Goal: Information Seeking & Learning: Learn about a topic

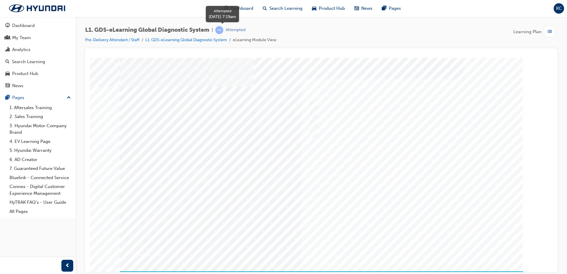
click at [222, 31] on span "learningRecordVerb_ATTEMPT-icon" at bounding box center [219, 30] width 8 height 8
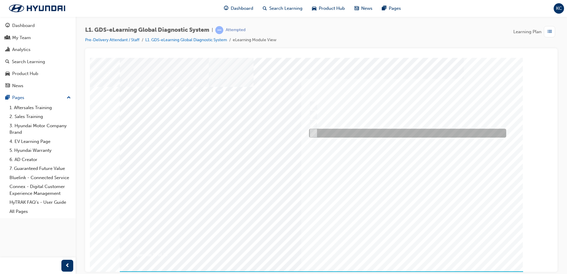
click at [313, 131] on input "0701" at bounding box center [312, 133] width 7 height 7
radio input "true"
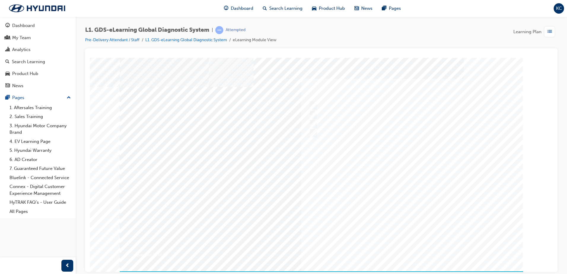
click at [384, 200] on div at bounding box center [321, 169] width 403 height 222
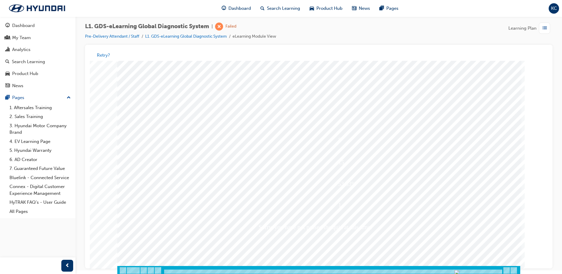
scroll to position [4, 0]
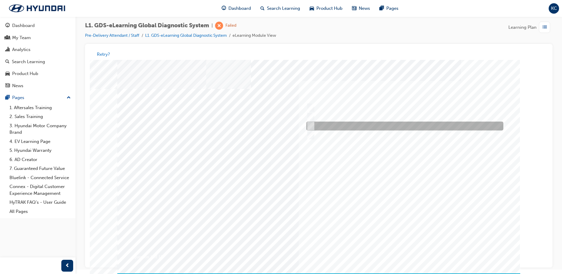
click at [310, 126] on input "Four" at bounding box center [310, 126] width 7 height 7
radio input "true"
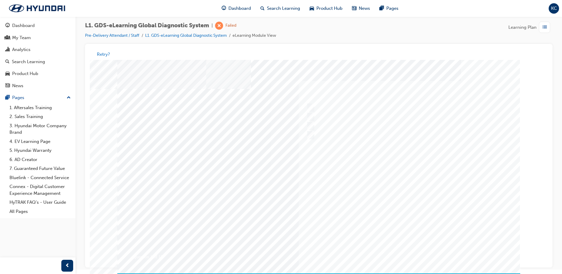
click at [391, 197] on div at bounding box center [318, 171] width 403 height 222
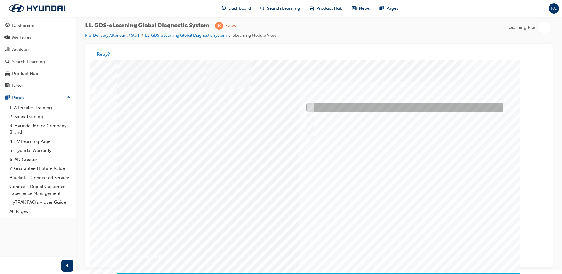
click at [310, 106] on input "Notification on a new update" at bounding box center [310, 108] width 7 height 7
radio input "true"
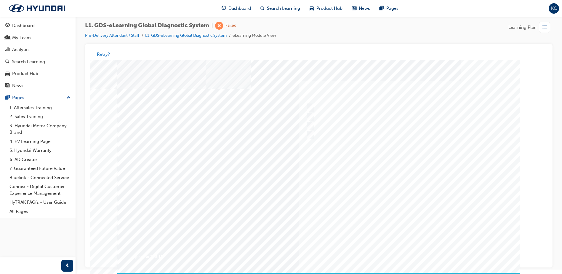
click at [376, 199] on div at bounding box center [318, 171] width 403 height 222
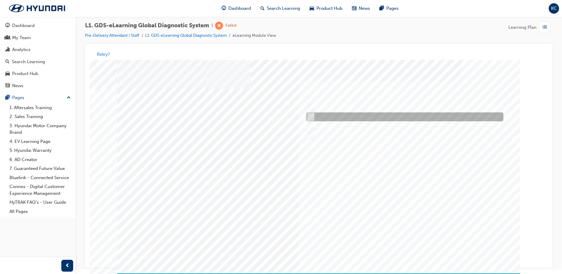
click at [310, 117] on input "Fault Code Searching" at bounding box center [309, 117] width 7 height 7
checkbox input "true"
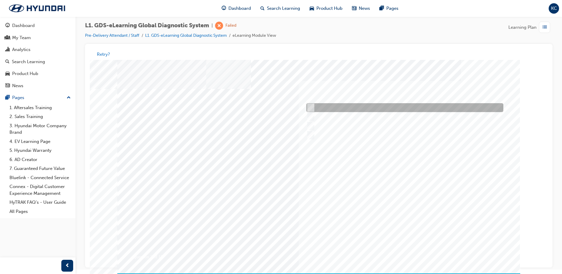
click at [313, 106] on div at bounding box center [403, 107] width 197 height 9
checkbox input "true"
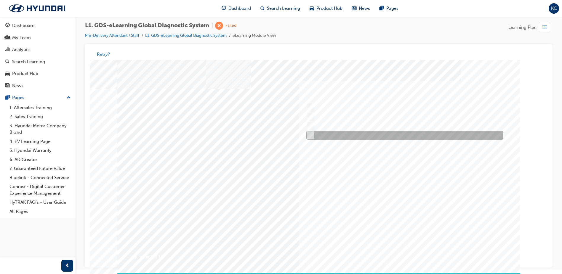
click at [310, 135] on input "Data Analysis" at bounding box center [309, 135] width 7 height 7
checkbox input "true"
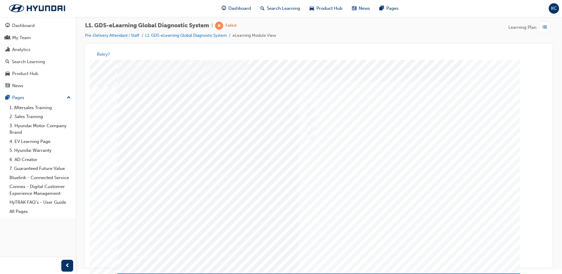
click at [389, 192] on div at bounding box center [318, 171] width 403 height 222
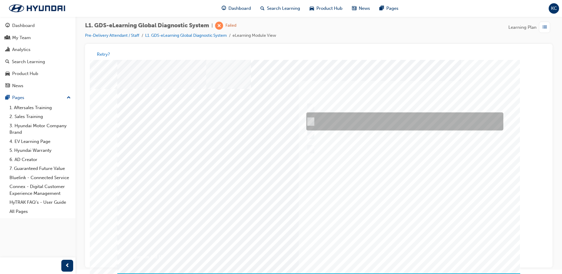
click at [312, 120] on input "START the engine and do not turn the ignition key to the OFF position during th…" at bounding box center [310, 122] width 7 height 7
radio input "true"
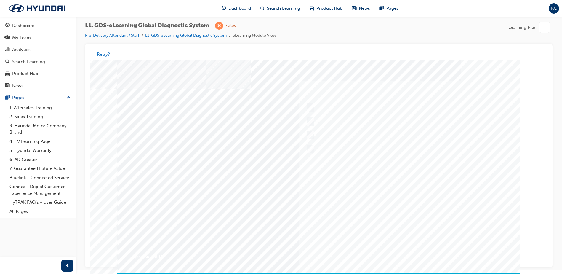
click at [398, 195] on div at bounding box center [318, 171] width 403 height 222
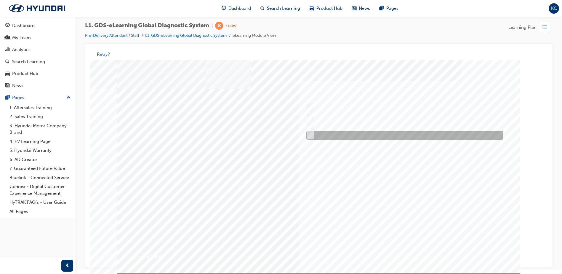
click at [312, 136] on input "From GDS Smart Toolbox by selecting Service Information" at bounding box center [309, 135] width 7 height 7
checkbox input "true"
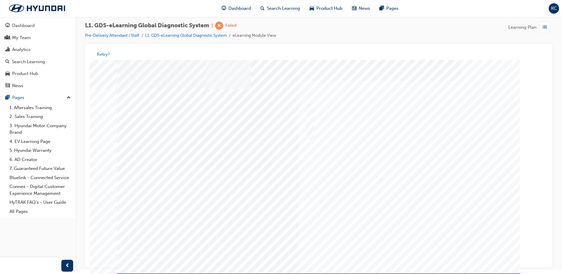
click at [395, 189] on div at bounding box center [318, 171] width 403 height 222
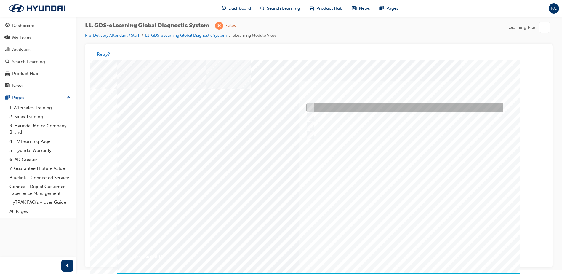
click at [313, 105] on div at bounding box center [403, 107] width 197 height 9
checkbox input "true"
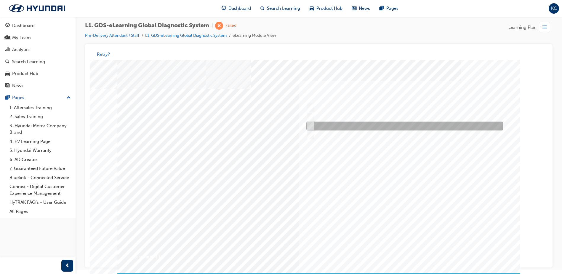
click at [310, 124] on input "Touch and feel to check if component’s operating" at bounding box center [309, 126] width 7 height 7
checkbox input "true"
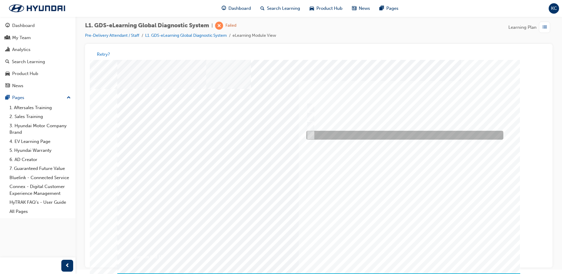
click at [309, 137] on input "Physically look at the component to check if it’s operating" at bounding box center [309, 135] width 7 height 7
checkbox input "true"
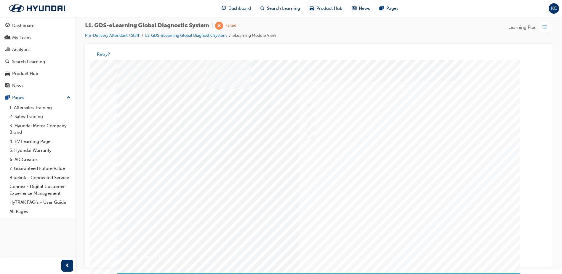
click at [401, 187] on div at bounding box center [318, 171] width 403 height 222
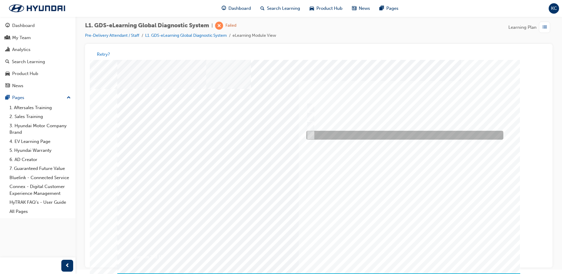
click at [311, 133] on input "When there is a failure during the Auto Mode upgrade" at bounding box center [310, 135] width 7 height 7
radio input "true"
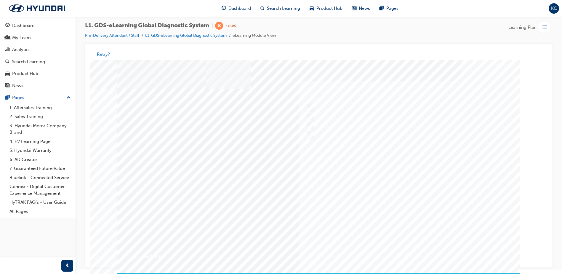
click at [394, 204] on div at bounding box center [318, 171] width 403 height 222
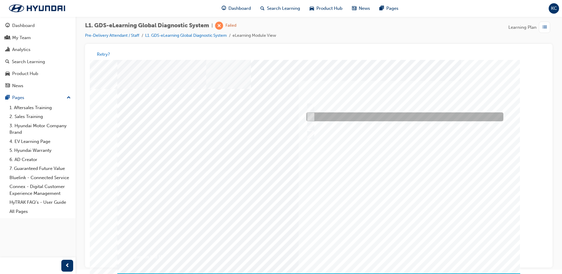
click at [311, 115] on input "Actuation Test" at bounding box center [310, 117] width 7 height 7
radio input "true"
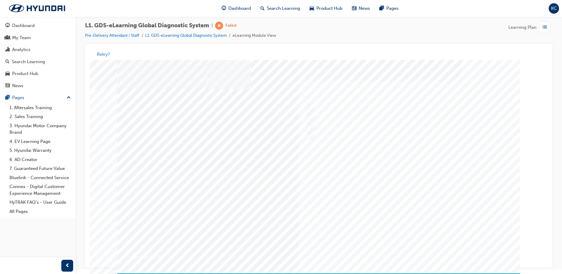
click at [389, 195] on div at bounding box center [318, 171] width 403 height 222
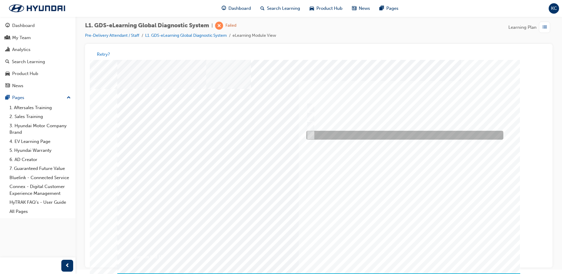
click at [310, 136] on input "Data Saving" at bounding box center [310, 135] width 7 height 7
radio input "true"
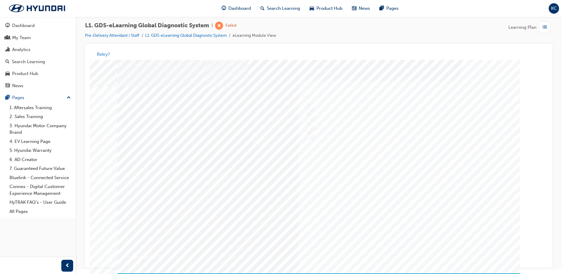
click at [396, 201] on div at bounding box center [318, 171] width 403 height 222
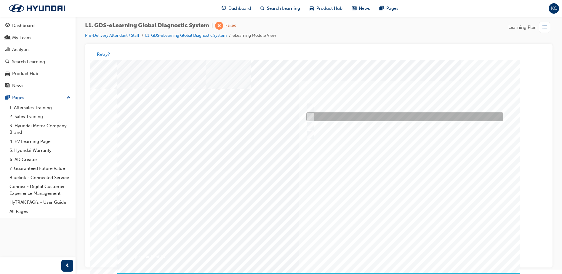
click at [313, 114] on input "Preparation" at bounding box center [310, 117] width 7 height 7
radio input "true"
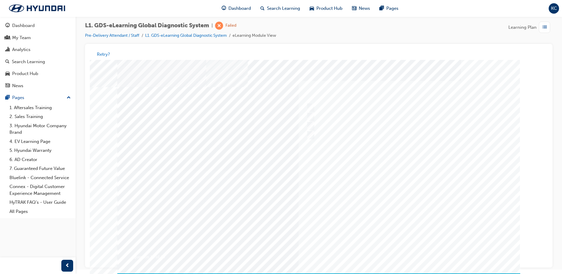
click at [390, 193] on div at bounding box center [318, 171] width 403 height 222
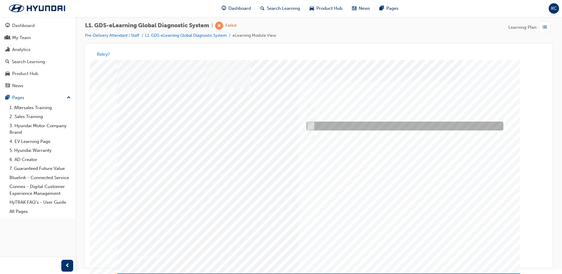
click at [311, 125] on input "To view measured data of the vehicle" at bounding box center [310, 126] width 7 height 7
radio input "true"
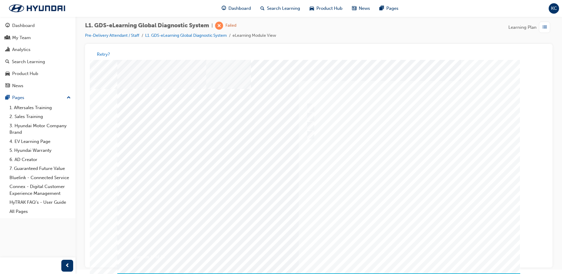
click at [369, 170] on div at bounding box center [318, 171] width 403 height 222
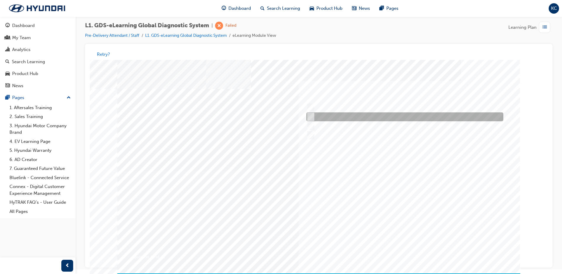
click at [312, 116] on input "Current, Pending and Past" at bounding box center [310, 117] width 7 height 7
radio input "true"
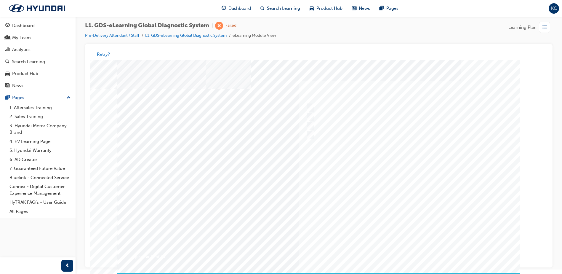
click at [312, 134] on div at bounding box center [318, 171] width 403 height 222
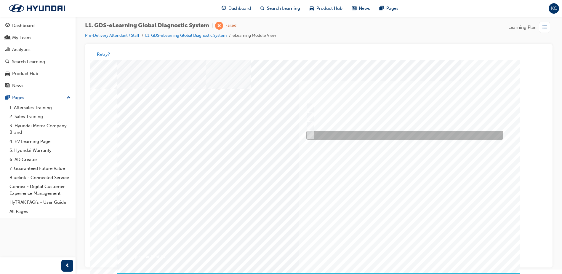
click at [311, 135] on input "Records the data that has been selected" at bounding box center [310, 135] width 7 height 7
radio input "true"
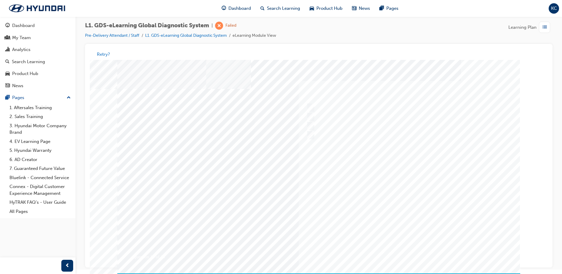
click at [334, 156] on div at bounding box center [318, 171] width 403 height 222
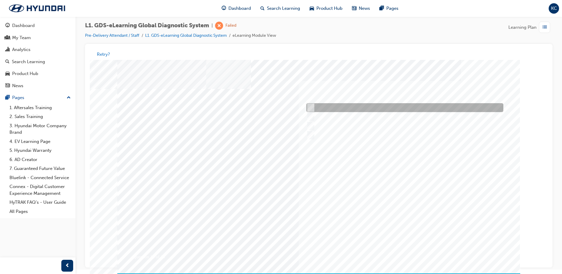
click at [312, 104] on div at bounding box center [403, 107] width 197 height 9
radio input "true"
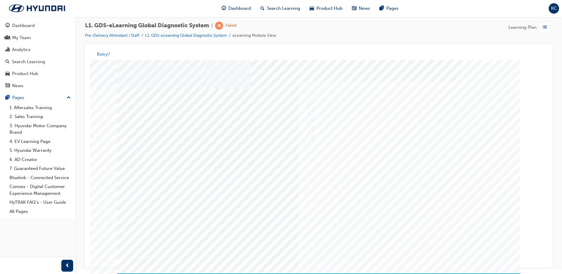
click at [385, 184] on div at bounding box center [318, 171] width 403 height 222
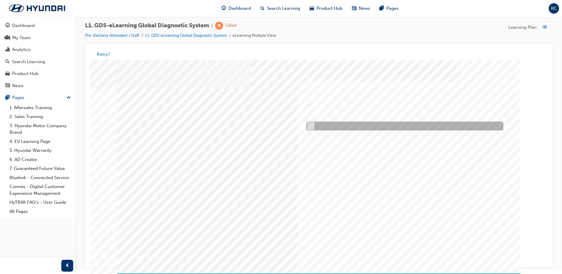
click at [312, 125] on input "0170" at bounding box center [310, 126] width 7 height 7
radio input "true"
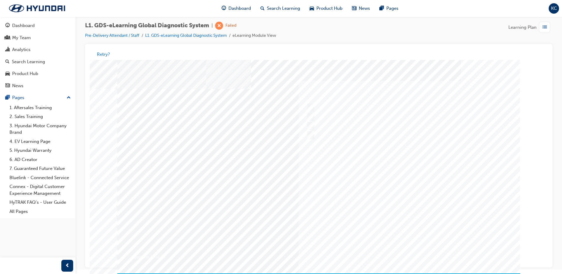
click at [399, 187] on div at bounding box center [318, 171] width 403 height 222
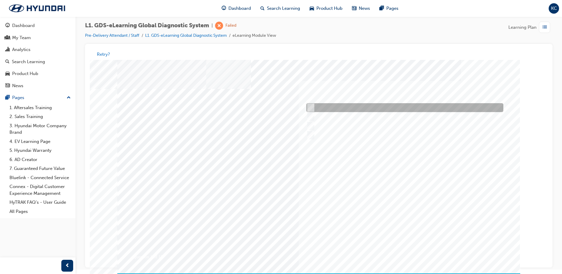
click at [312, 108] on input "Five" at bounding box center [310, 108] width 7 height 7
radio input "true"
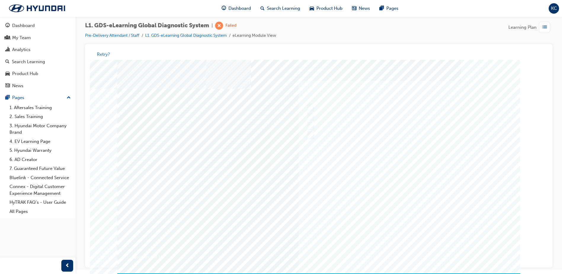
click at [312, 106] on div at bounding box center [318, 171] width 403 height 222
click at [311, 107] on div at bounding box center [318, 171] width 403 height 222
click at [310, 112] on div at bounding box center [405, 108] width 197 height 9
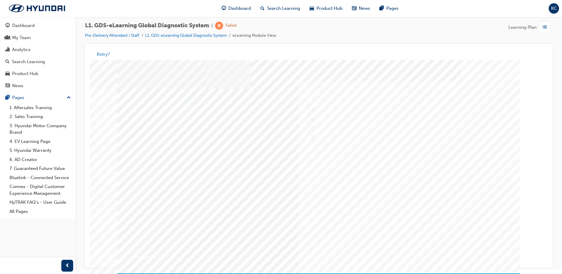
checkbox input "true"
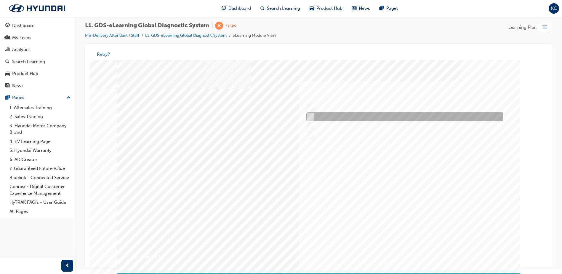
click at [307, 117] on input "Fault Code Searching" at bounding box center [309, 117] width 7 height 7
checkbox input "true"
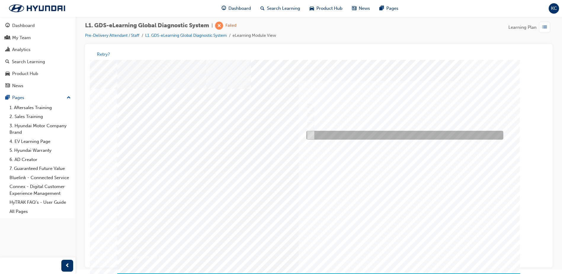
click at [309, 134] on input "Data Analysis" at bounding box center [309, 135] width 7 height 7
checkbox input "true"
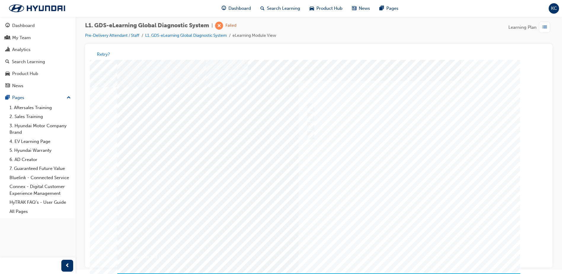
click at [367, 169] on div at bounding box center [318, 171] width 403 height 222
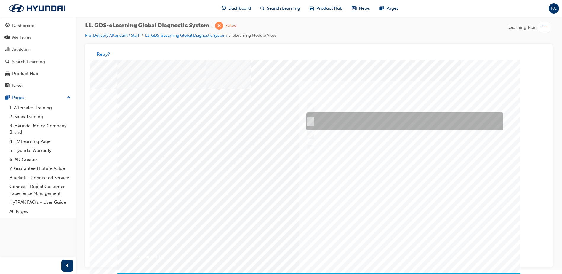
click at [314, 121] on div at bounding box center [403, 122] width 197 height 18
radio input "true"
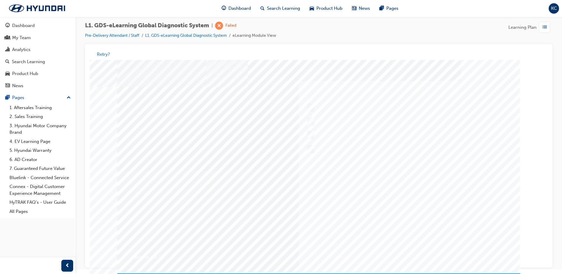
click at [374, 182] on div at bounding box center [318, 171] width 403 height 222
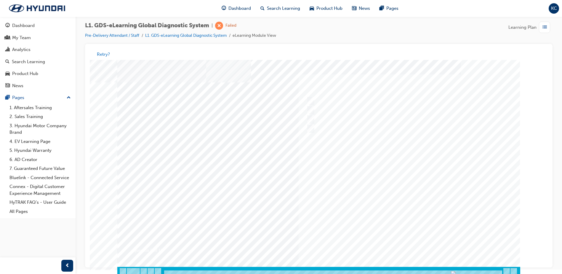
scroll to position [8, 0]
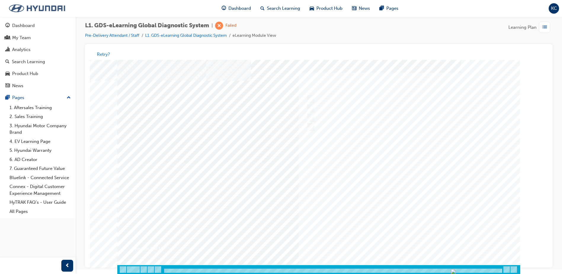
click at [28, 11] on img at bounding box center [37, 8] width 68 height 12
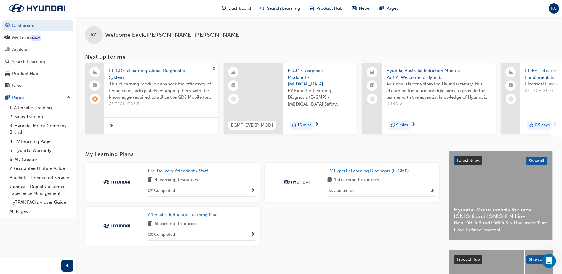
click at [150, 71] on span "L1. GDS-eLearning Global Diagnostic System" at bounding box center [161, 73] width 105 height 13
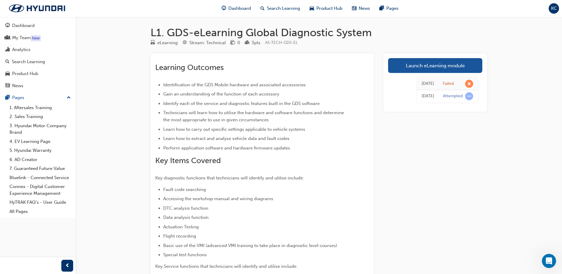
click at [300, 138] on li "Learn how to extract and analyse vehicle data and fault codes" at bounding box center [255, 138] width 185 height 7
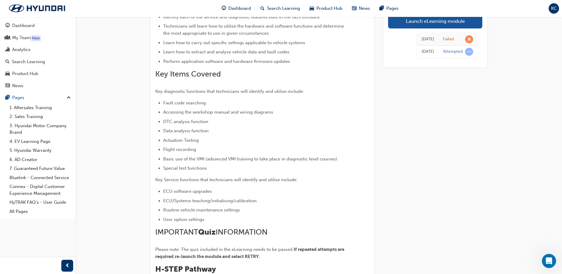
scroll to position [30, 0]
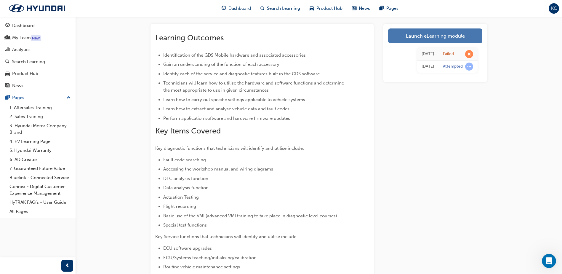
click at [442, 37] on link "Launch eLearning module" at bounding box center [435, 35] width 94 height 15
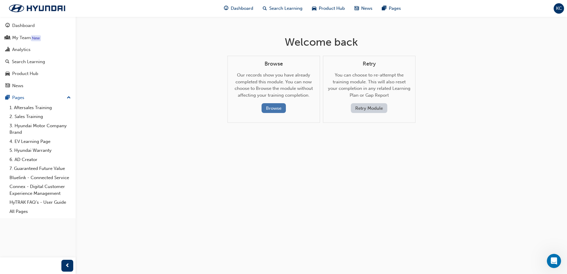
click at [273, 107] on button "Browse" at bounding box center [274, 108] width 24 height 10
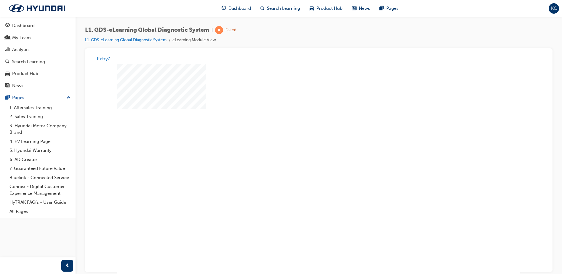
scroll to position [8, 0]
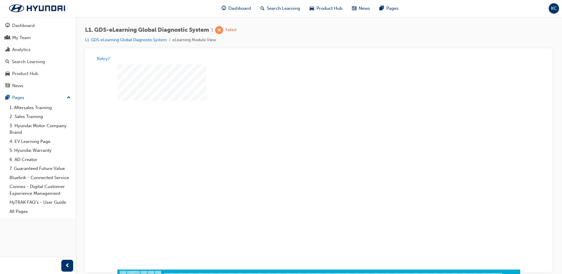
click at [302, 146] on div "play" at bounding box center [302, 146] width 0 height 0
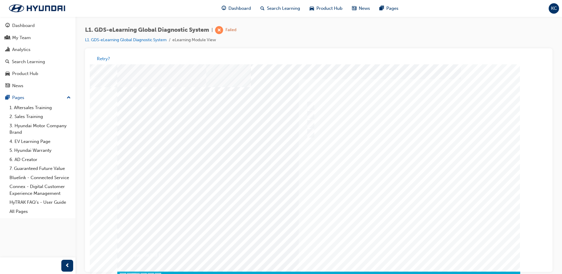
scroll to position [0, 0]
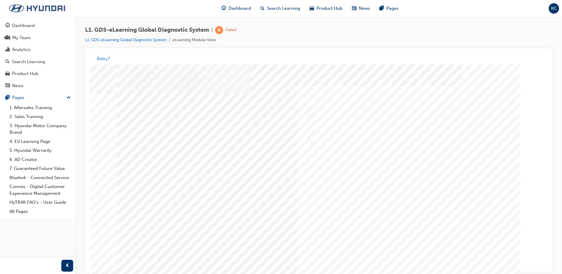
click at [39, 4] on img at bounding box center [37, 8] width 68 height 12
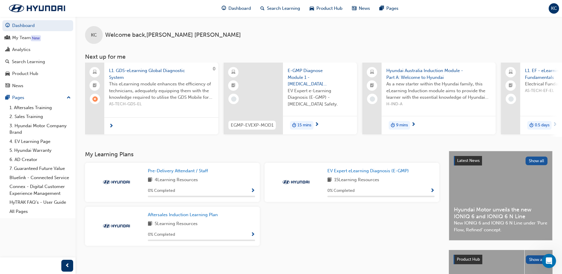
click at [158, 84] on span "This eLearning module enhances the efficiency of technicians, adequately equipp…" at bounding box center [161, 91] width 105 height 20
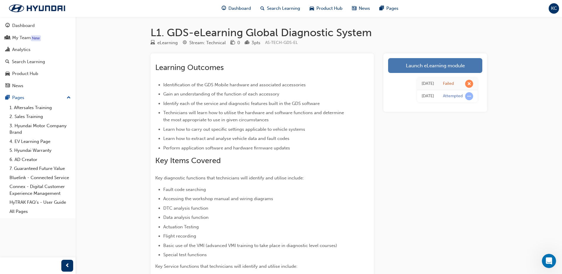
click at [425, 66] on link "Launch eLearning module" at bounding box center [435, 65] width 94 height 15
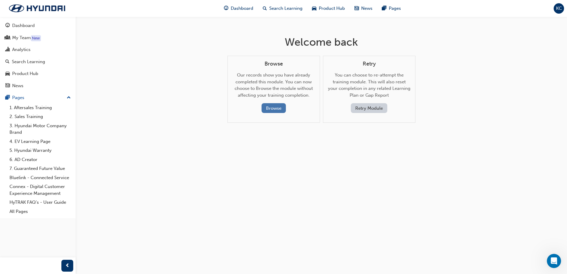
click at [271, 106] on button "Browse" at bounding box center [274, 108] width 24 height 10
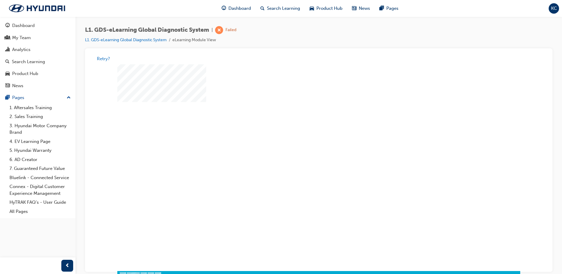
scroll to position [8, 0]
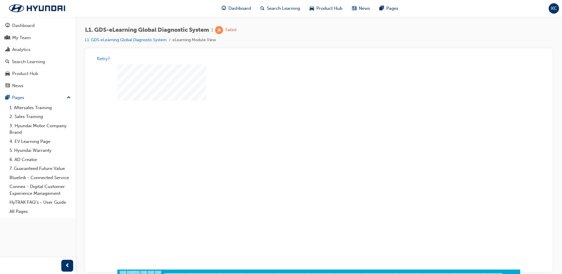
click at [302, 146] on div "play" at bounding box center [302, 146] width 0 height 0
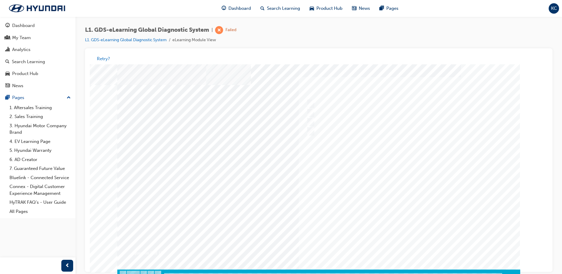
scroll to position [0, 0]
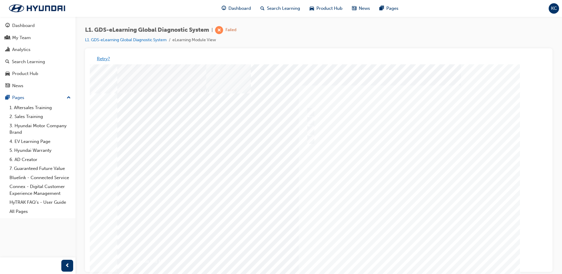
click at [102, 58] on button "Retry?" at bounding box center [103, 58] width 13 height 7
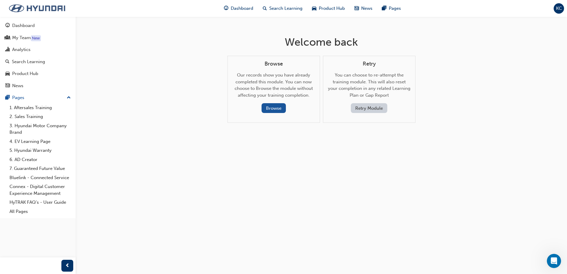
click at [58, 9] on img at bounding box center [37, 8] width 68 height 12
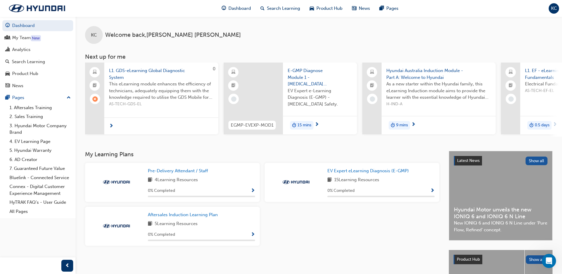
click at [125, 71] on span "L1. GDS-eLearning Global Diagnostic System" at bounding box center [161, 73] width 105 height 13
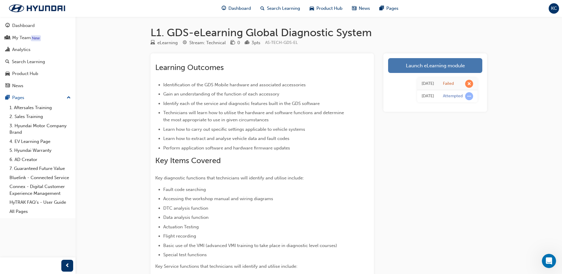
click at [447, 66] on link "Launch eLearning module" at bounding box center [435, 65] width 94 height 15
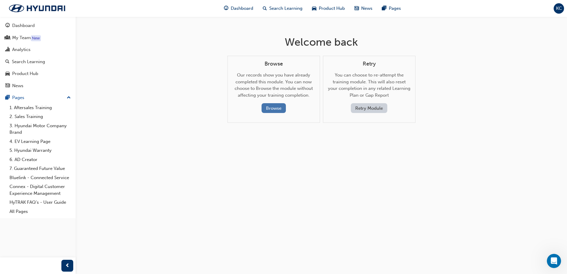
click at [283, 106] on button "Browse" at bounding box center [274, 108] width 24 height 10
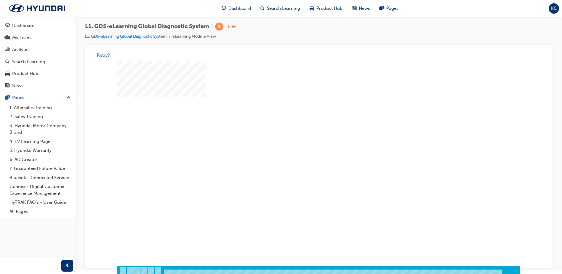
scroll to position [4, 0]
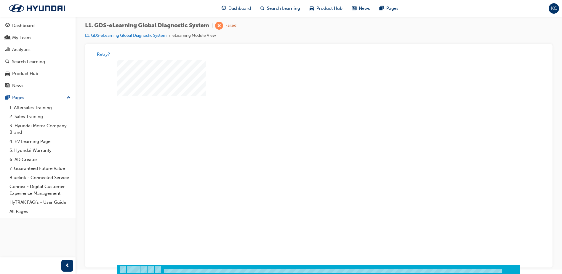
click at [302, 141] on div "play" at bounding box center [302, 141] width 0 height 0
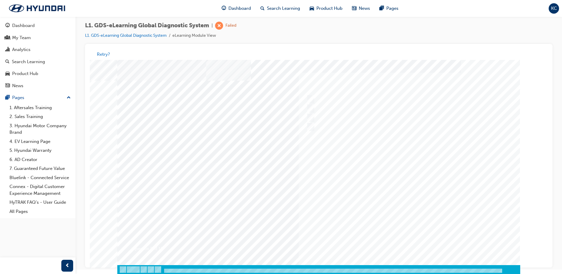
scroll to position [0, 0]
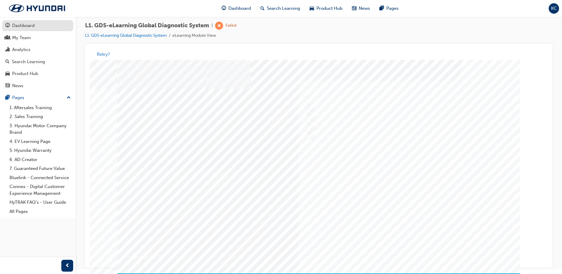
click at [37, 25] on div "Dashboard" at bounding box center [37, 25] width 65 height 7
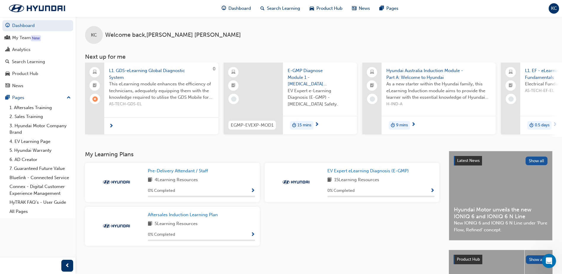
click at [122, 71] on span "L1. GDS-eLearning Global Diagnostic System" at bounding box center [161, 73] width 105 height 13
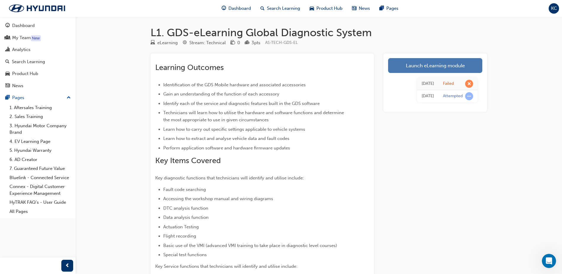
click at [402, 66] on link "Launch eLearning module" at bounding box center [435, 65] width 94 height 15
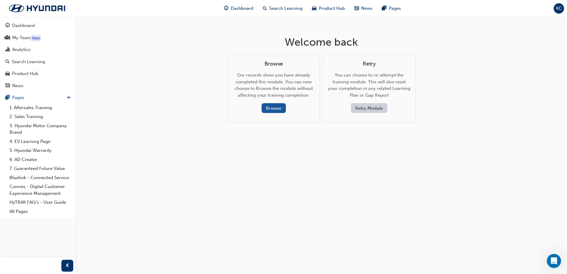
click at [362, 107] on button "Retry Module" at bounding box center [369, 108] width 36 height 10
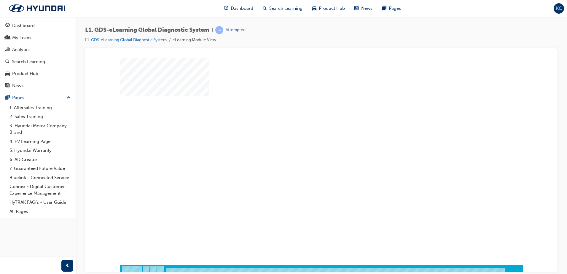
scroll to position [8, 0]
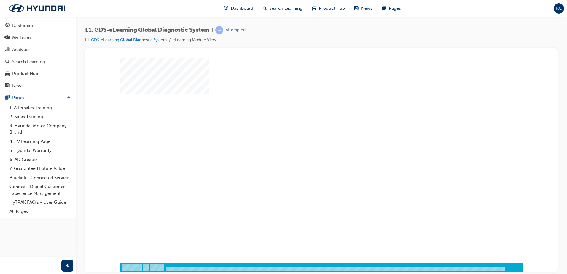
click at [304, 139] on div "play" at bounding box center [304, 139] width 0 height 0
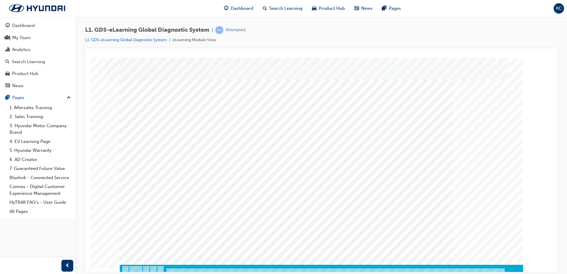
scroll to position [8, 0]
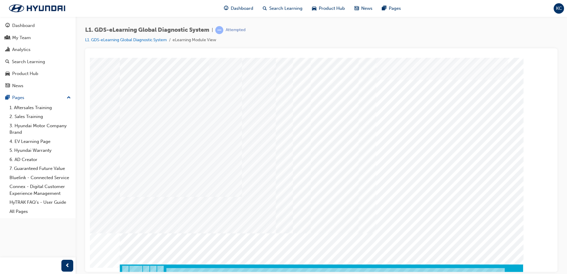
scroll to position [8, 0]
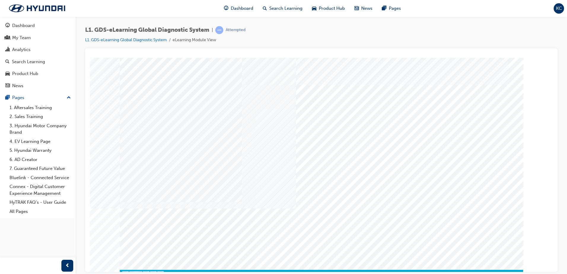
scroll to position [0, 0]
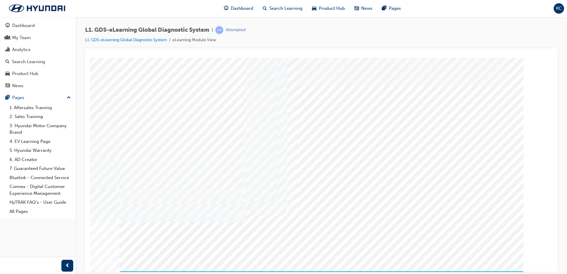
drag, startPoint x: 403, startPoint y: 174, endPoint x: 408, endPoint y: 184, distance: 11.6
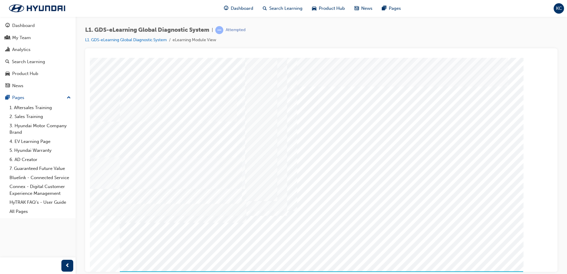
drag, startPoint x: 404, startPoint y: 205, endPoint x: 436, endPoint y: 215, distance: 33.0
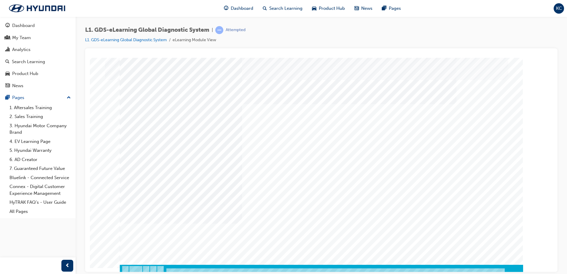
scroll to position [8, 0]
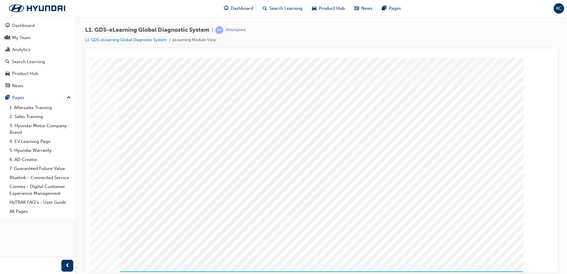
drag, startPoint x: 332, startPoint y: 181, endPoint x: 318, endPoint y: 168, distance: 19.1
click at [318, 168] on div "multistate" at bounding box center [321, 164] width 403 height 213
drag, startPoint x: 331, startPoint y: 188, endPoint x: 319, endPoint y: 169, distance: 22.6
click at [319, 169] on div "multistate" at bounding box center [321, 164] width 403 height 213
drag, startPoint x: 332, startPoint y: 183, endPoint x: 322, endPoint y: 184, distance: 10.2
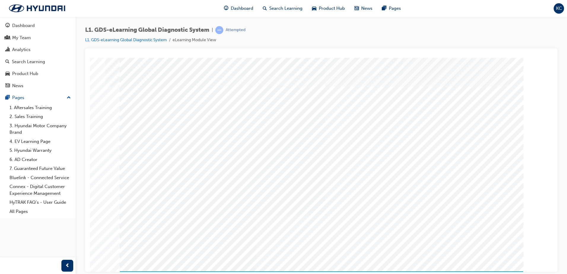
drag, startPoint x: 340, startPoint y: 185, endPoint x: 325, endPoint y: 191, distance: 15.9
click at [311, 193] on div "multistate" at bounding box center [321, 164] width 403 height 213
drag, startPoint x: 339, startPoint y: 209, endPoint x: 308, endPoint y: 216, distance: 31.4
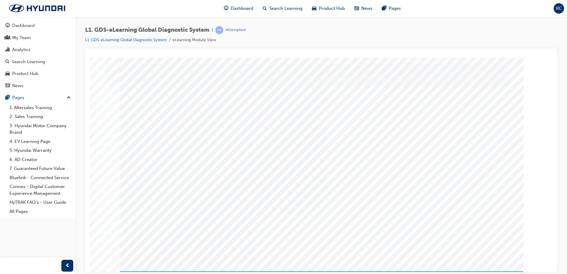
click at [248, 211] on div "multistate" at bounding box center [321, 164] width 403 height 213
drag, startPoint x: 342, startPoint y: 215, endPoint x: 272, endPoint y: 218, distance: 70.0
click at [245, 214] on div "multistate" at bounding box center [321, 164] width 403 height 213
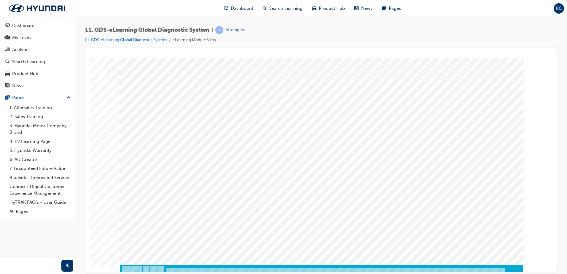
scroll to position [8, 0]
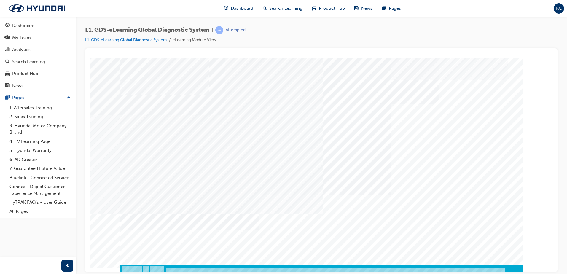
scroll to position [8, 0]
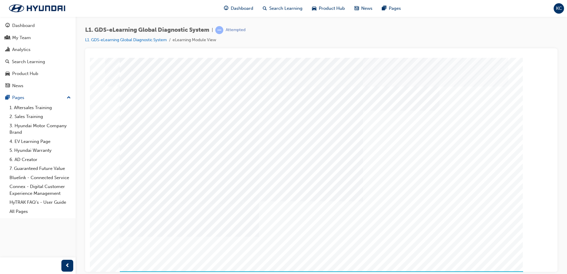
drag, startPoint x: 300, startPoint y: 160, endPoint x: 298, endPoint y: 170, distance: 9.5
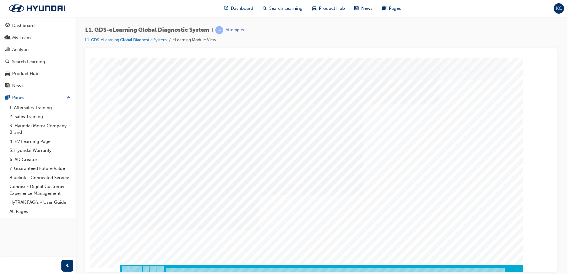
scroll to position [8, 0]
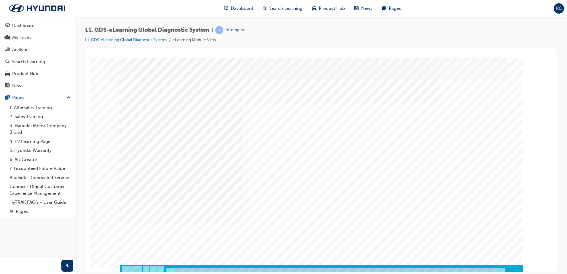
scroll to position [8, 0]
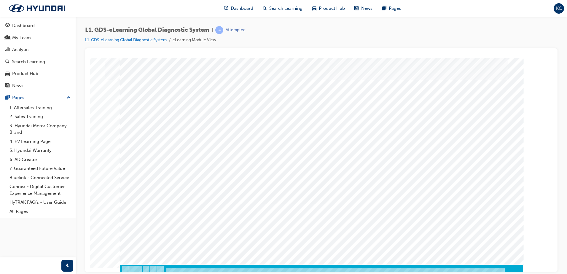
scroll to position [8, 0]
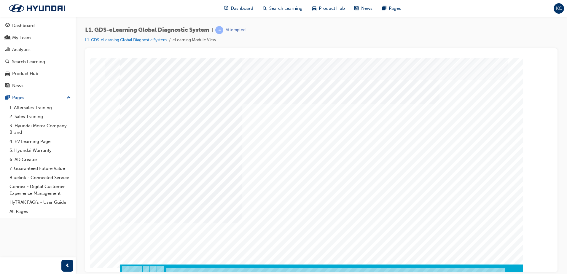
scroll to position [8, 0]
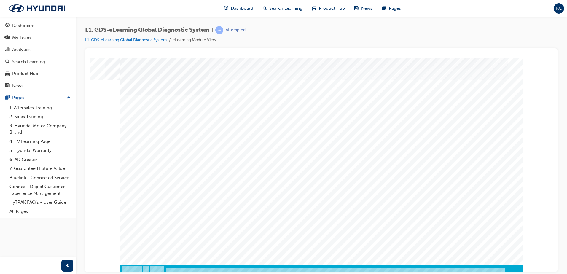
scroll to position [8, 0]
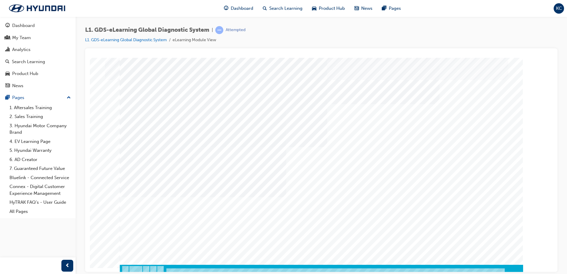
scroll to position [8, 0]
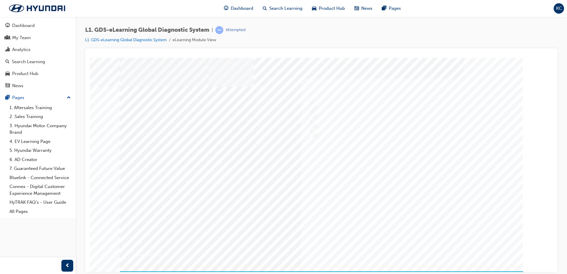
click at [510, 268] on div "Question 14 of 15" at bounding box center [321, 169] width 403 height 222
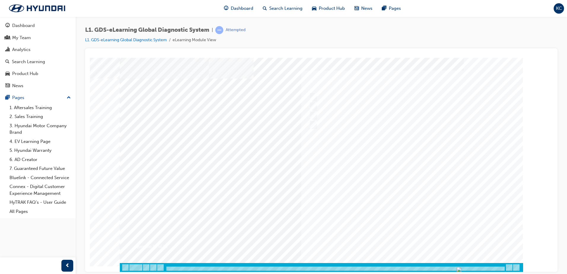
click at [499, 268] on div at bounding box center [334, 268] width 339 height 5
click at [499, 269] on div at bounding box center [334, 268] width 339 height 5
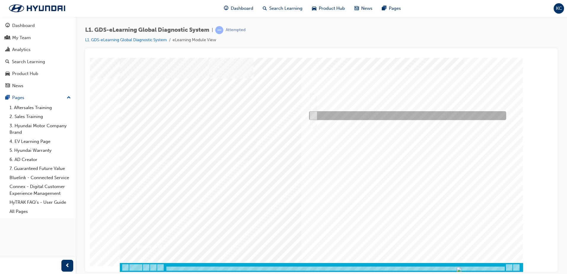
click at [313, 115] on input "Records the data, gives full description and options of the vehicle been select…" at bounding box center [312, 115] width 7 height 7
radio input "true"
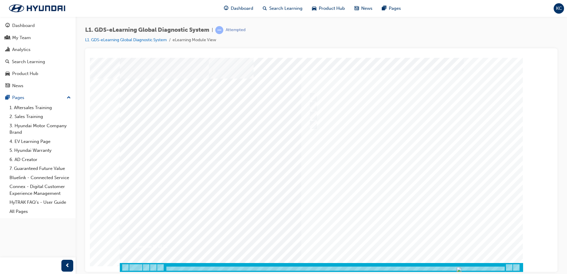
click at [404, 243] on div at bounding box center [321, 160] width 403 height 222
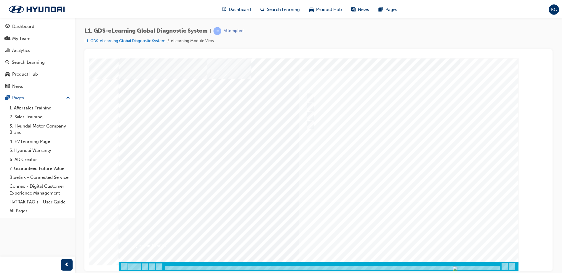
scroll to position [0, 0]
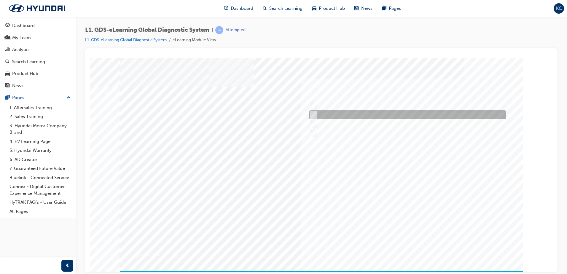
click at [318, 116] on div at bounding box center [405, 114] width 197 height 9
radio input "true"
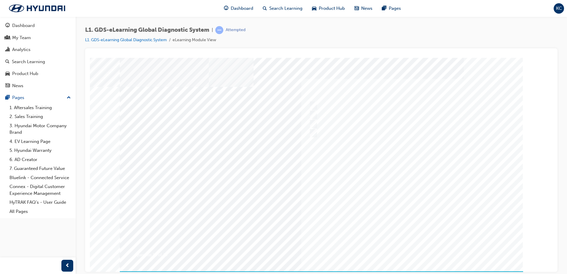
click at [399, 201] on div at bounding box center [321, 169] width 403 height 222
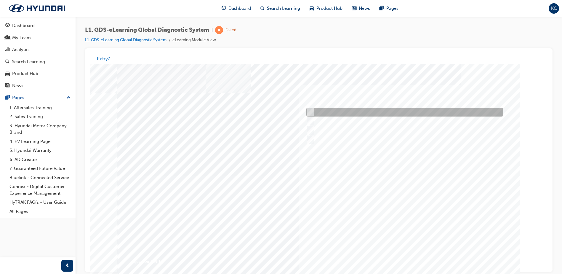
click at [311, 111] on input "Four" at bounding box center [310, 112] width 7 height 7
radio input "true"
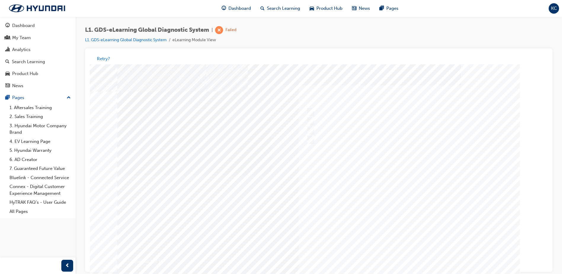
click at [381, 193] on div at bounding box center [318, 175] width 403 height 222
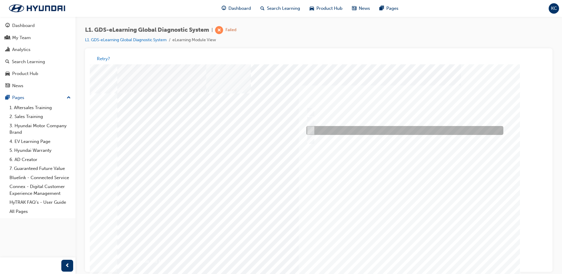
click at [314, 129] on div at bounding box center [403, 130] width 197 height 9
radio input "true"
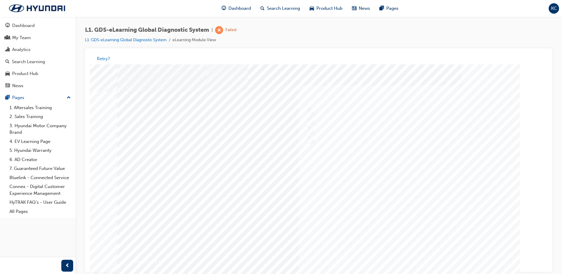
click at [396, 184] on div at bounding box center [318, 175] width 403 height 222
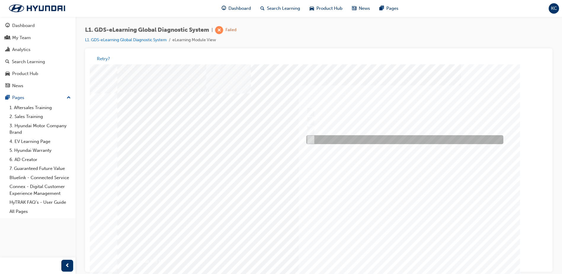
click at [313, 140] on div at bounding box center [403, 139] width 197 height 9
checkbox input "true"
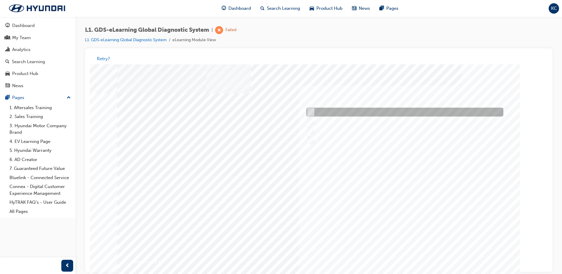
click at [313, 112] on div at bounding box center [403, 112] width 197 height 9
checkbox input "true"
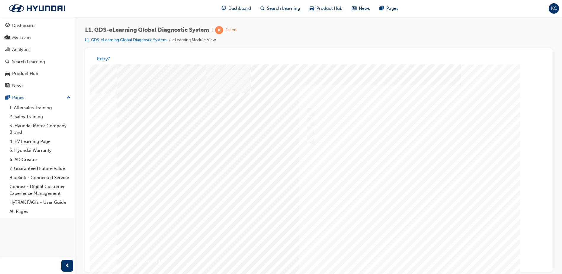
click at [396, 145] on div at bounding box center [318, 175] width 403 height 222
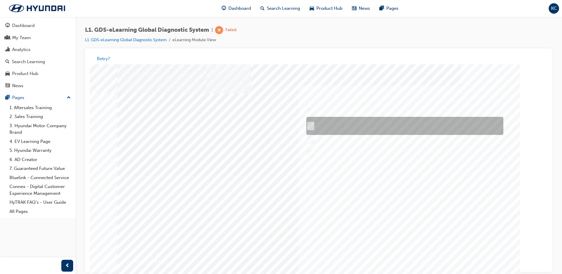
click at [312, 122] on div at bounding box center [403, 126] width 197 height 18
radio input "true"
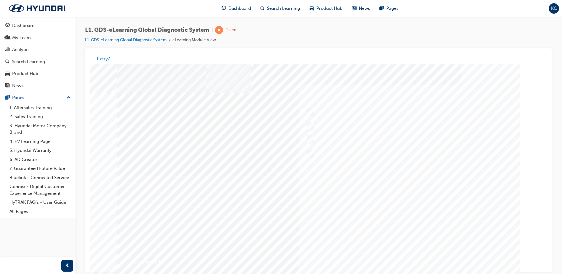
click at [339, 209] on div at bounding box center [318, 175] width 403 height 222
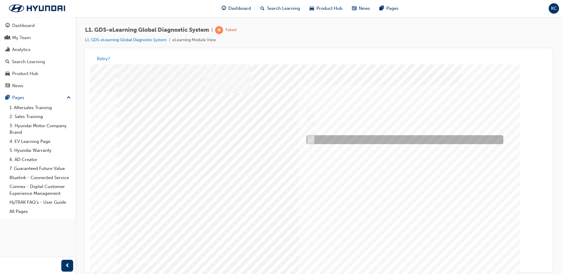
click at [310, 140] on input "From Home Screen Bottom Menu by selecting Service Information" at bounding box center [309, 140] width 7 height 7
checkbox input "true"
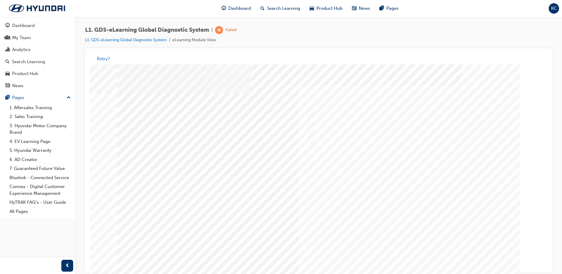
click at [396, 187] on div at bounding box center [318, 175] width 403 height 222
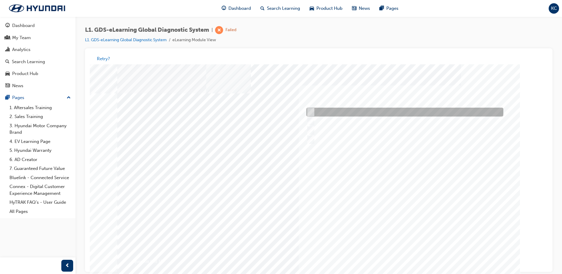
click at [313, 111] on div at bounding box center [403, 112] width 197 height 9
checkbox input "true"
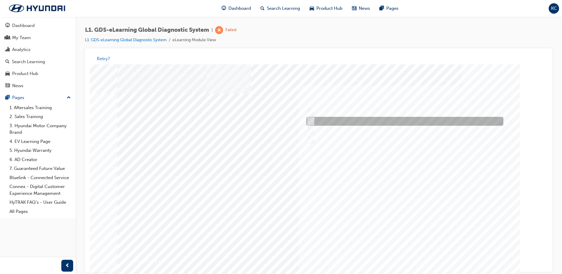
click at [311, 121] on input "Touch and feel to check if component’s operating" at bounding box center [309, 121] width 7 height 7
checkbox input "true"
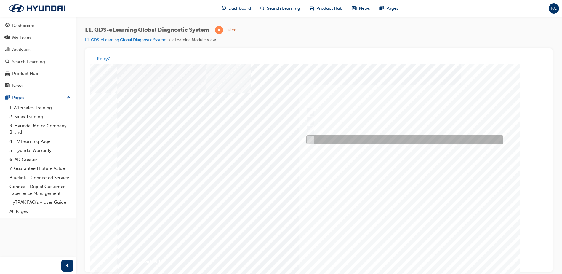
click at [311, 137] on input "Hear if the component to check for operation" at bounding box center [309, 140] width 7 height 7
checkbox input "true"
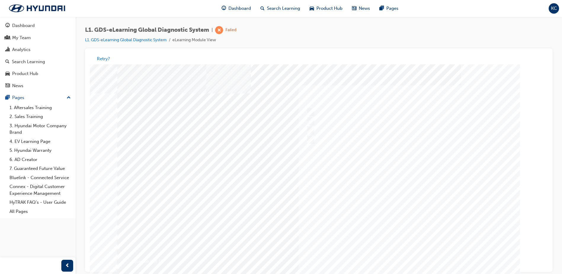
click at [389, 190] on div at bounding box center [318, 175] width 403 height 222
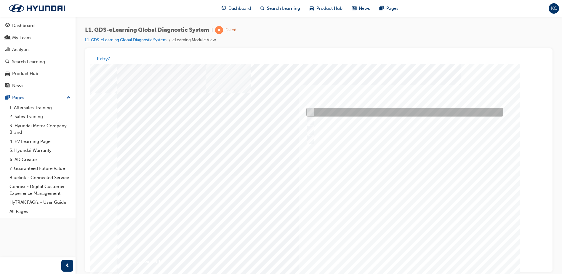
click at [311, 109] on div at bounding box center [403, 112] width 197 height 9
radio input "true"
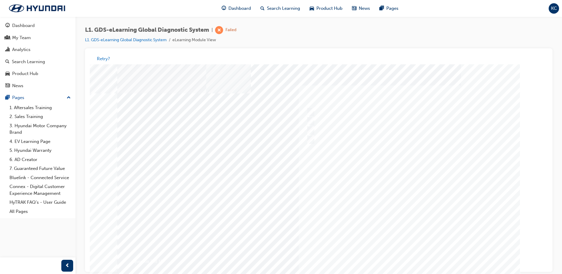
click at [366, 190] on div at bounding box center [318, 175] width 403 height 222
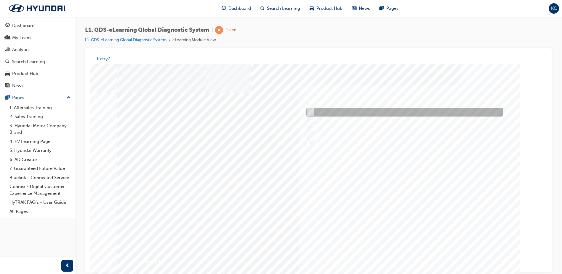
click at [311, 111] on input "Actuation Test" at bounding box center [310, 112] width 7 height 7
radio input "true"
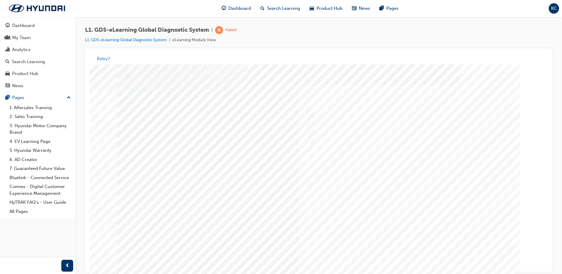
click at [399, 198] on div at bounding box center [318, 175] width 403 height 222
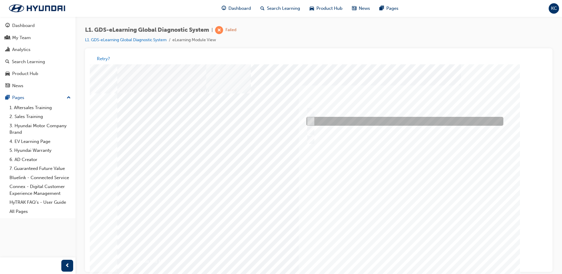
click at [312, 120] on input "Data Saving" at bounding box center [310, 121] width 7 height 7
radio input "true"
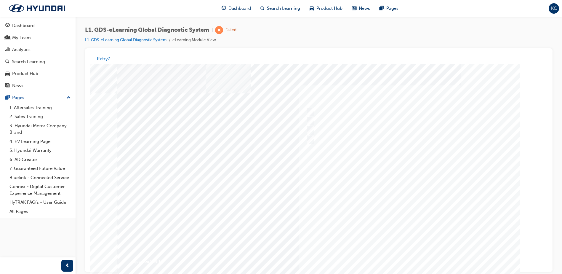
click at [393, 202] on div at bounding box center [318, 175] width 403 height 222
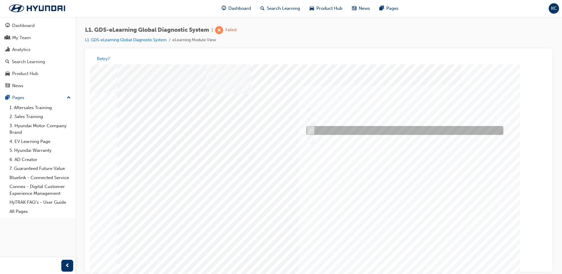
click at [308, 128] on input "S/W Management" at bounding box center [310, 130] width 7 height 7
radio input "true"
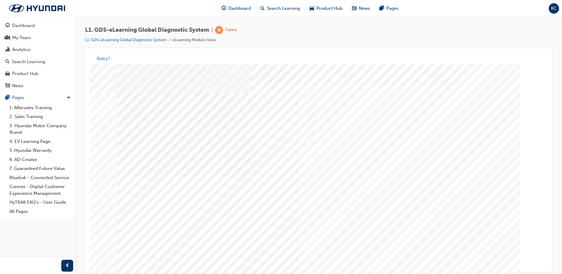
click at [374, 184] on div at bounding box center [318, 175] width 403 height 222
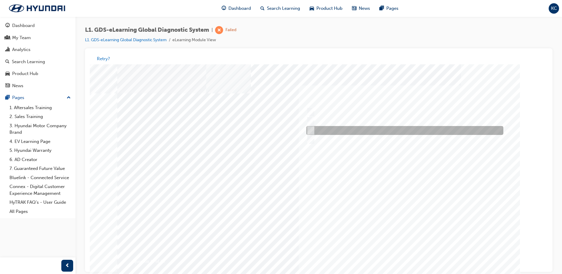
click at [310, 130] on input "To view measured data of the vehicle" at bounding box center [310, 130] width 7 height 7
radio input "true"
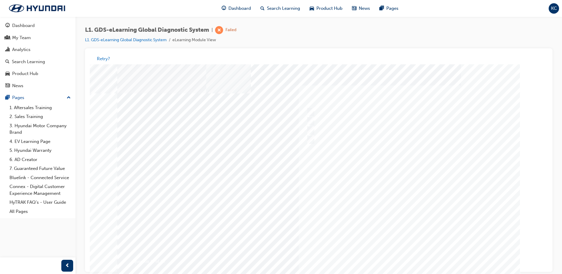
click at [386, 185] on div at bounding box center [318, 175] width 403 height 222
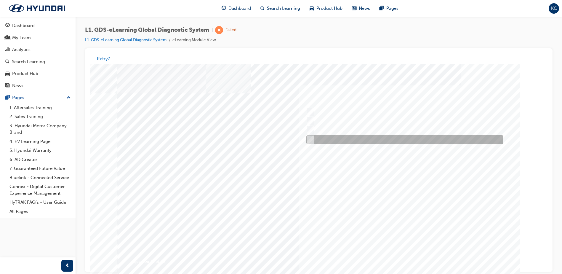
click at [311, 137] on input "Current, Pending and History" at bounding box center [310, 140] width 7 height 7
radio input "true"
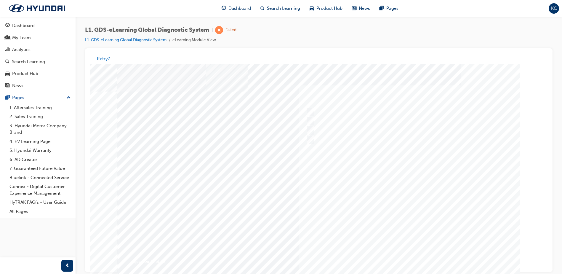
click at [398, 194] on div at bounding box center [318, 175] width 403 height 222
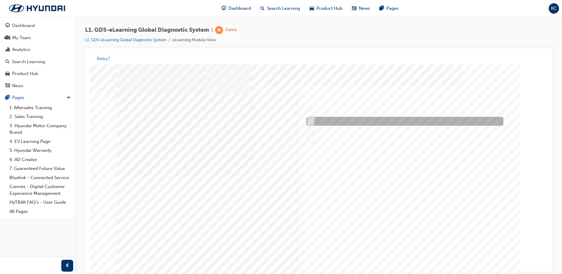
click at [310, 120] on input "Freezes the data that has been selected" at bounding box center [310, 121] width 7 height 7
radio input "true"
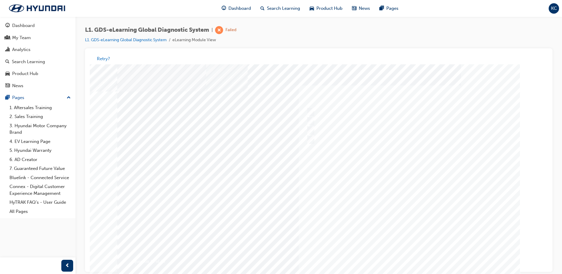
click at [312, 138] on div at bounding box center [318, 175] width 403 height 222
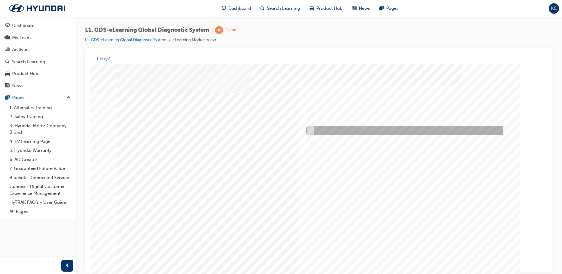
click at [310, 131] on input "Records the data, gives full description and options of the vehicle been select…" at bounding box center [310, 130] width 7 height 7
radio input "true"
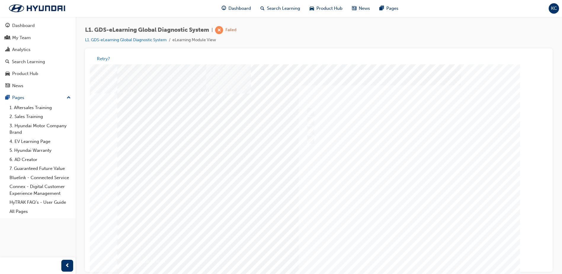
click at [398, 253] on div at bounding box center [318, 175] width 403 height 222
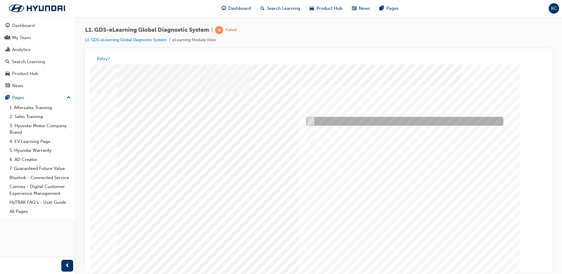
click at [312, 120] on input "0701" at bounding box center [310, 121] width 7 height 7
radio input "true"
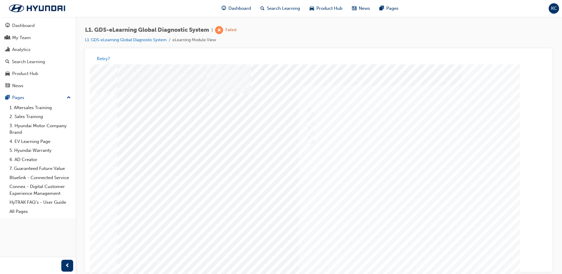
click at [418, 186] on div at bounding box center [318, 175] width 403 height 222
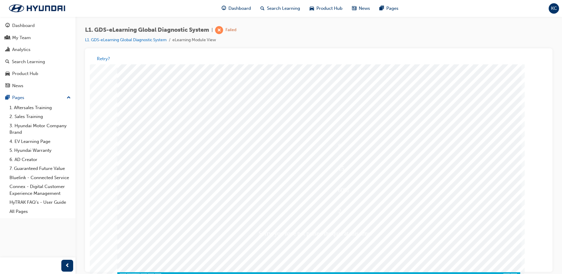
scroll to position [8, 0]
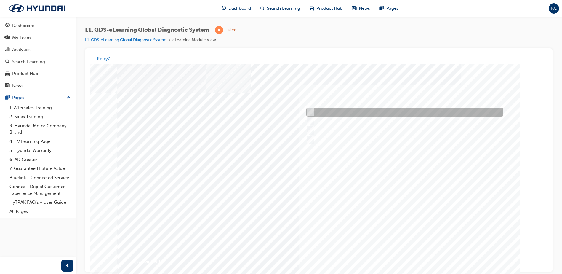
click at [312, 112] on input "Four" at bounding box center [310, 112] width 7 height 7
radio input "true"
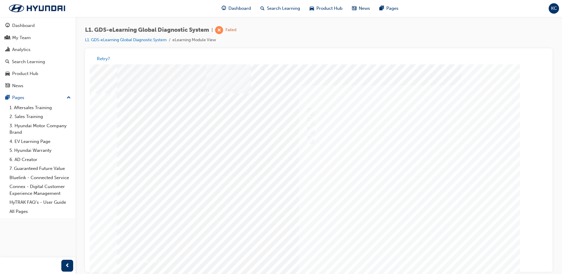
click at [369, 173] on div at bounding box center [318, 175] width 403 height 222
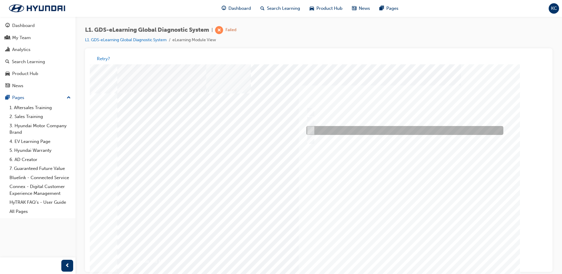
click at [311, 128] on input "Notification on a new update" at bounding box center [310, 130] width 7 height 7
radio input "true"
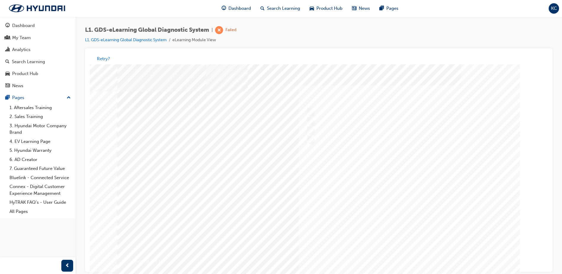
click at [378, 179] on div at bounding box center [318, 175] width 403 height 222
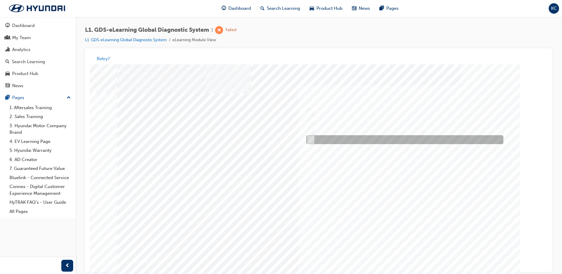
click at [311, 141] on input "Fault Code Searching" at bounding box center [309, 140] width 7 height 7
checkbox input "true"
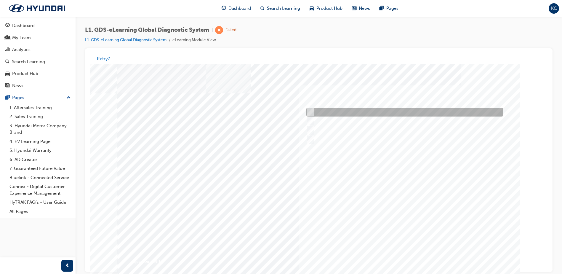
click at [311, 112] on input "Data Analysis" at bounding box center [309, 112] width 7 height 7
checkbox input "true"
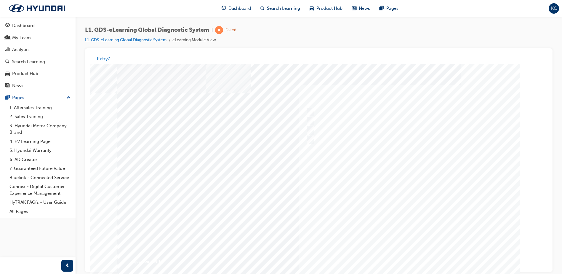
click at [407, 256] on div at bounding box center [318, 175] width 403 height 222
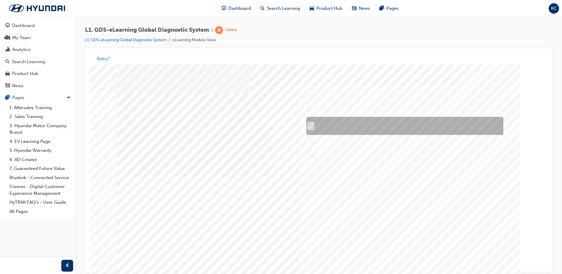
click at [312, 124] on input "START the engine and do not turn the ignition key to the OFF position during th…" at bounding box center [310, 126] width 7 height 7
radio input "true"
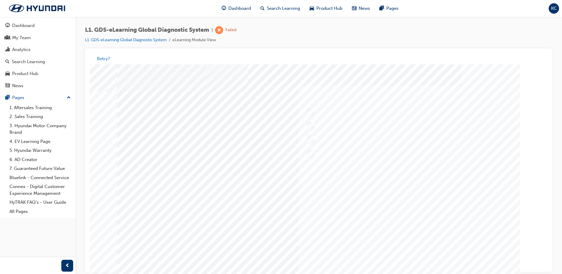
click at [334, 209] on div at bounding box center [318, 175] width 403 height 222
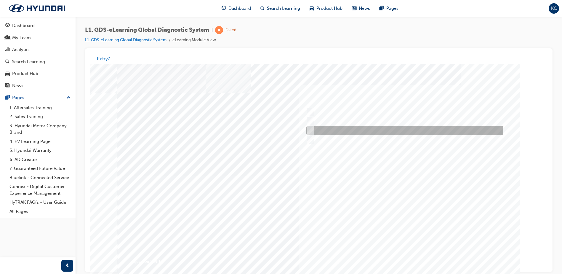
click at [310, 128] on input "From GDS Smart Toolbox by selecting Service Information" at bounding box center [309, 130] width 7 height 7
checkbox input "true"
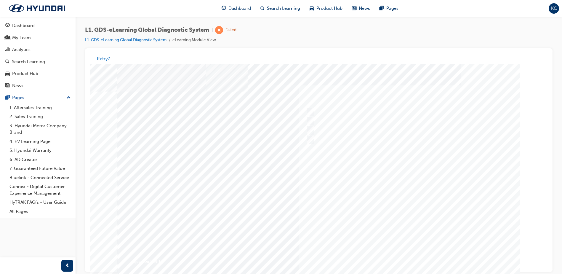
click at [411, 253] on div at bounding box center [318, 175] width 403 height 222
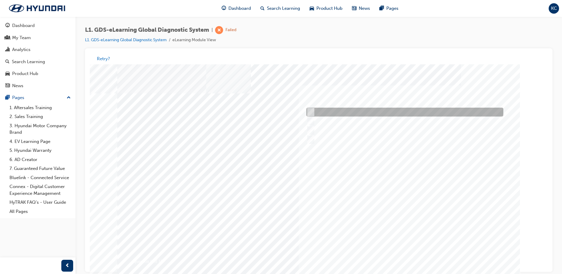
click at [312, 111] on input "Physically look at the component to check if it’s operating" at bounding box center [309, 112] width 7 height 7
checkbox input "true"
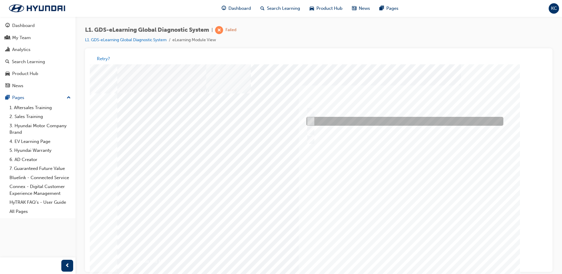
click at [312, 119] on input "Touch and feel to check if component’s operating" at bounding box center [309, 121] width 7 height 7
checkbox input "true"
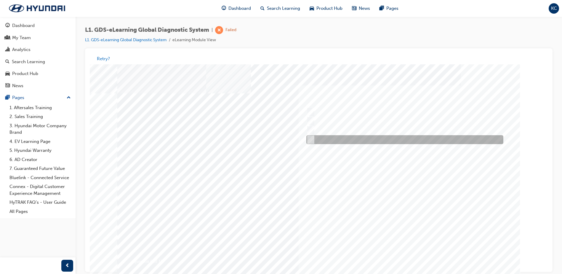
click at [310, 140] on input "Hear if the component to check for operation" at bounding box center [309, 140] width 7 height 7
checkbox input "true"
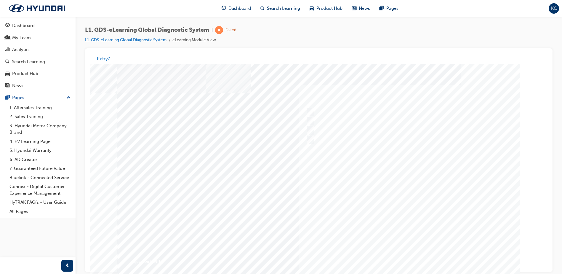
click at [408, 200] on div at bounding box center [318, 175] width 403 height 222
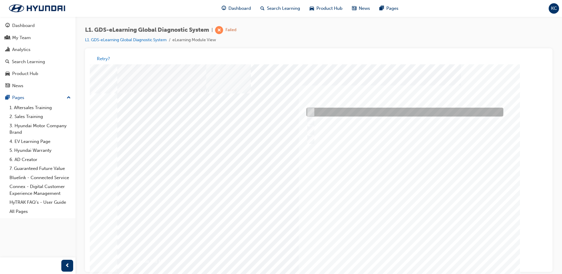
click at [313, 111] on input "When there is a failure during the Auto Mode upgrade" at bounding box center [310, 112] width 7 height 7
radio input "true"
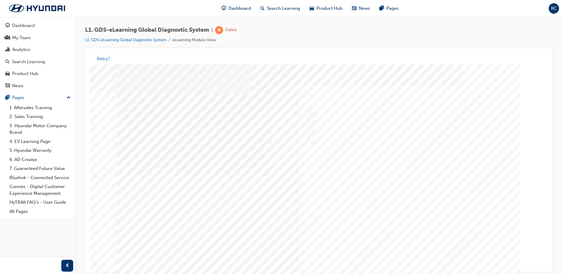
click at [398, 201] on div at bounding box center [318, 175] width 403 height 222
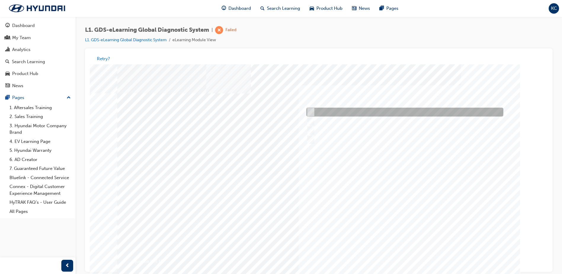
click at [310, 111] on input "Actuation Test" at bounding box center [310, 112] width 7 height 7
radio input "true"
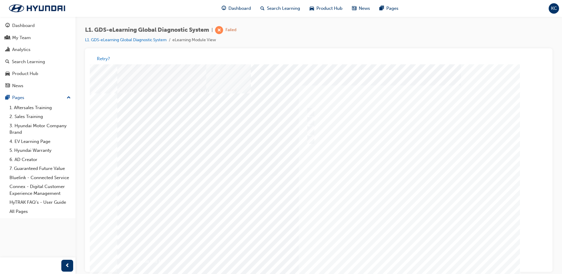
click at [402, 197] on div at bounding box center [318, 175] width 403 height 222
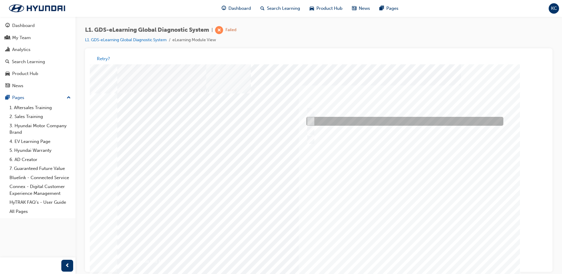
click at [313, 119] on input "Data Saving" at bounding box center [310, 121] width 7 height 7
radio input "true"
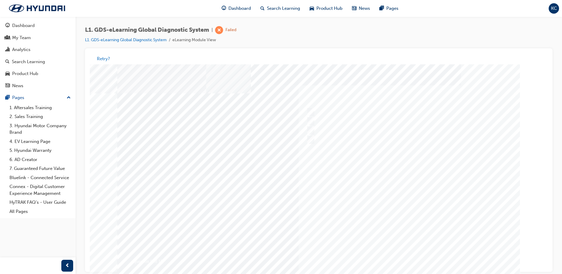
click at [417, 202] on div at bounding box center [318, 175] width 403 height 222
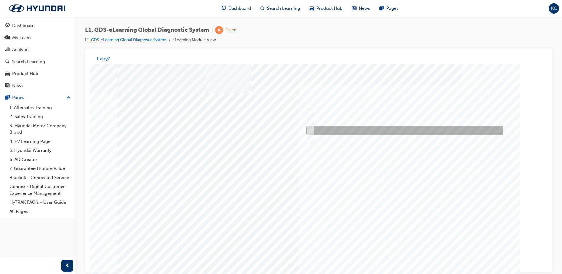
click at [310, 130] on input "S/W Management" at bounding box center [310, 130] width 7 height 7
radio input "true"
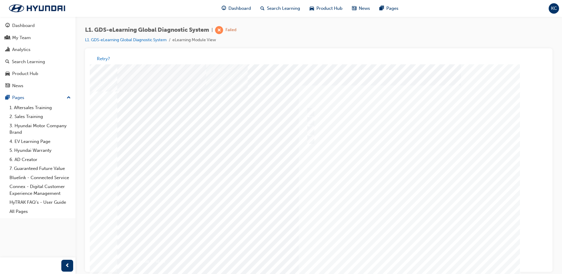
click at [382, 205] on div at bounding box center [318, 175] width 403 height 222
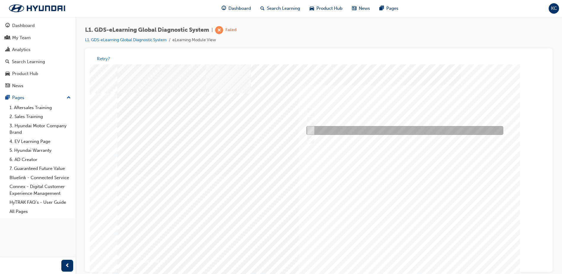
click at [311, 129] on input "To view measured data of the vehicle" at bounding box center [310, 130] width 7 height 7
radio input "true"
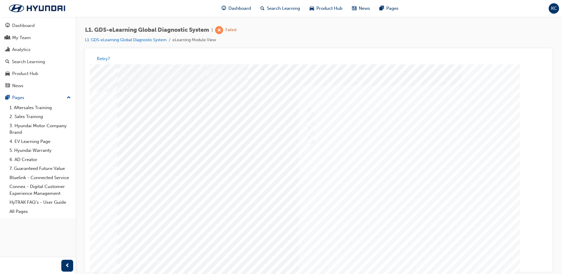
click at [389, 174] on div at bounding box center [318, 175] width 403 height 222
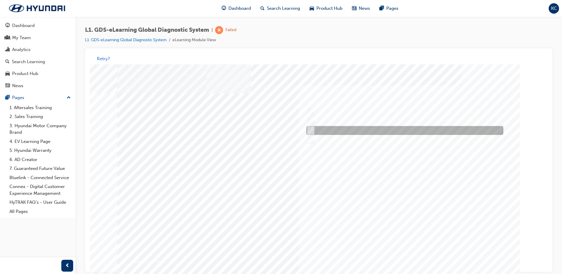
click at [309, 130] on input "Active, Tentative and History" at bounding box center [310, 130] width 7 height 7
radio input "true"
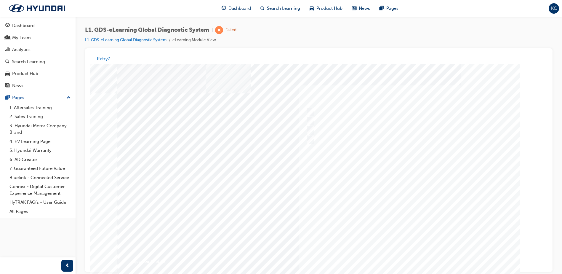
click at [312, 120] on div at bounding box center [318, 175] width 403 height 222
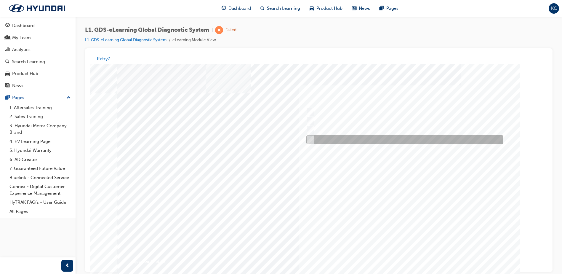
click at [311, 137] on input "Select the data you don’t need" at bounding box center [310, 140] width 7 height 7
radio input "true"
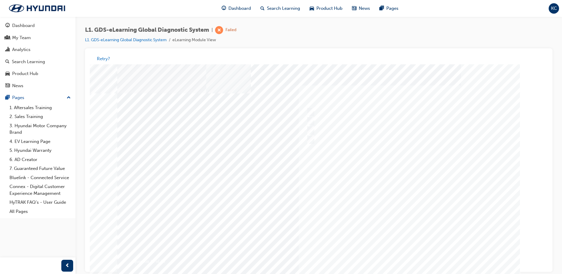
click at [395, 188] on div at bounding box center [318, 175] width 403 height 222
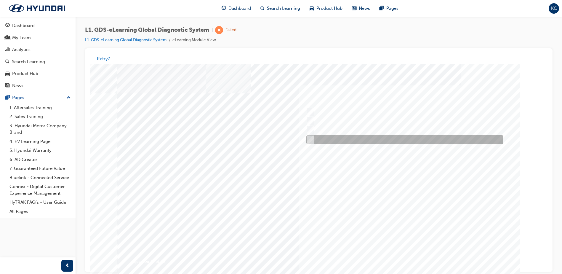
click at [313, 139] on input "Generates a report to Technical Assistance Group" at bounding box center [310, 140] width 7 height 7
radio input "true"
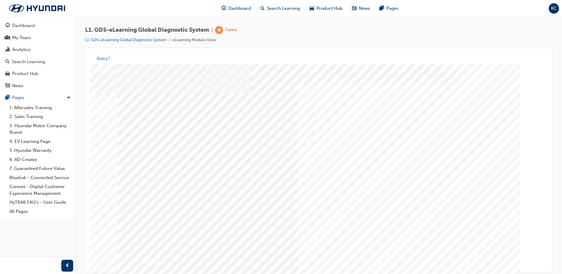
click at [369, 180] on div at bounding box center [318, 175] width 403 height 222
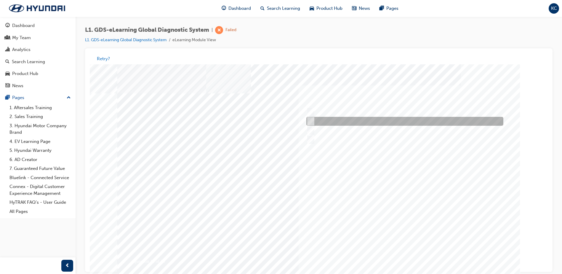
click at [313, 120] on div at bounding box center [403, 121] width 197 height 9
radio input "true"
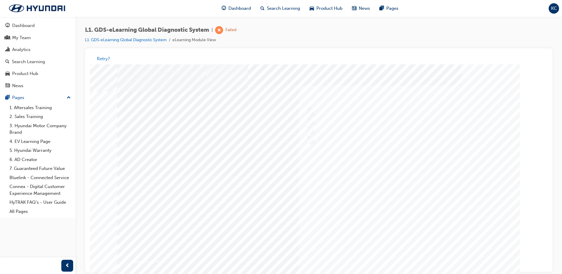
click at [400, 192] on div at bounding box center [318, 175] width 403 height 222
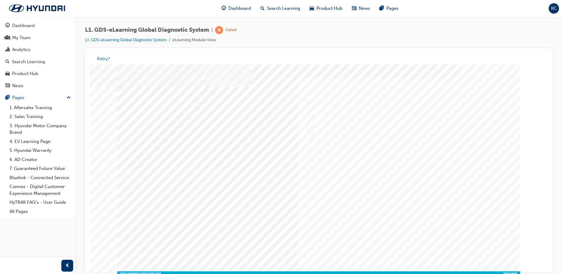
scroll to position [8, 0]
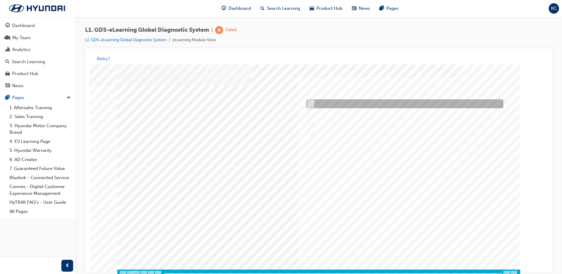
click at [313, 103] on input "Four" at bounding box center [310, 104] width 7 height 7
radio input "true"
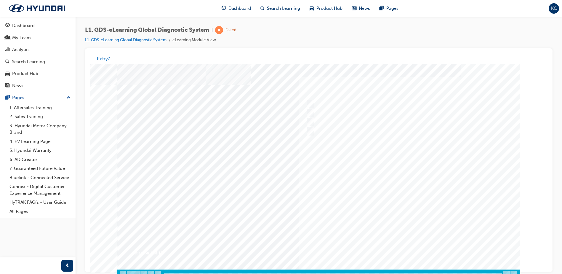
click at [407, 243] on div at bounding box center [318, 167] width 403 height 222
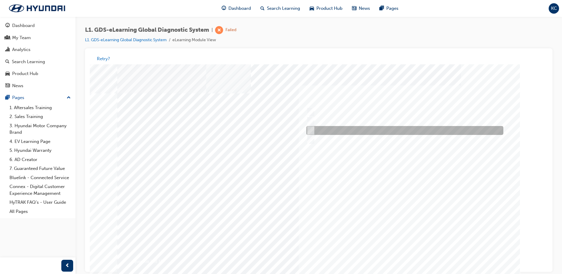
click at [313, 130] on input "Notification on a new update" at bounding box center [310, 130] width 7 height 7
radio input "true"
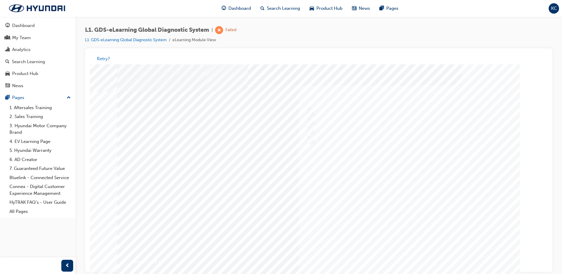
click at [420, 200] on div at bounding box center [318, 175] width 403 height 222
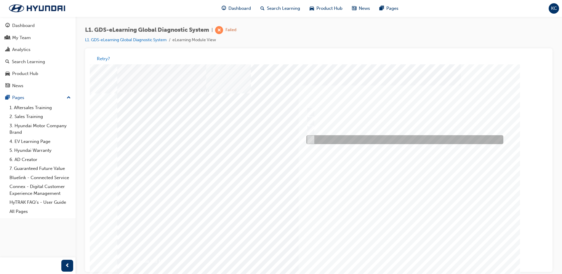
click at [309, 138] on input "Fault Code Searching" at bounding box center [309, 140] width 7 height 7
checkbox input "true"
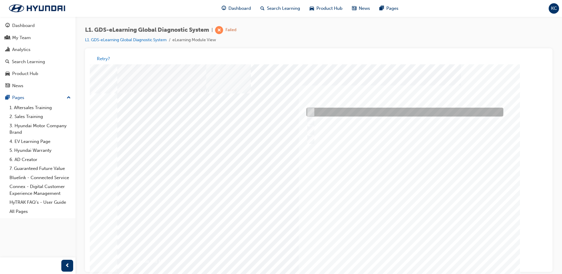
click at [311, 109] on input "Data Analysis" at bounding box center [309, 112] width 7 height 7
checkbox input "true"
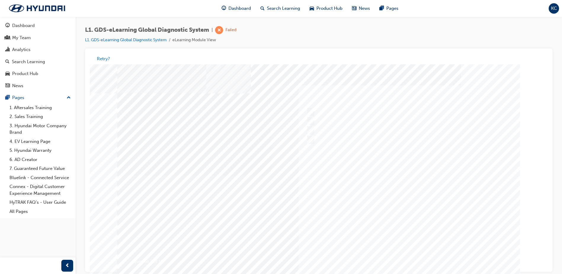
click at [408, 153] on div at bounding box center [318, 175] width 403 height 222
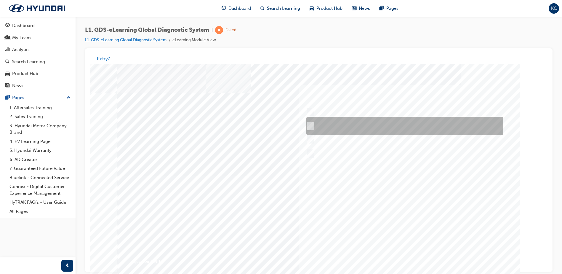
click at [311, 123] on input "START the engine and do not turn the ignition key to the OFF position during th…" at bounding box center [310, 126] width 7 height 7
radio input "true"
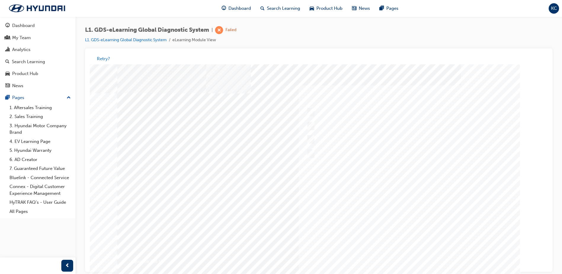
click at [414, 200] on div at bounding box center [318, 175] width 403 height 222
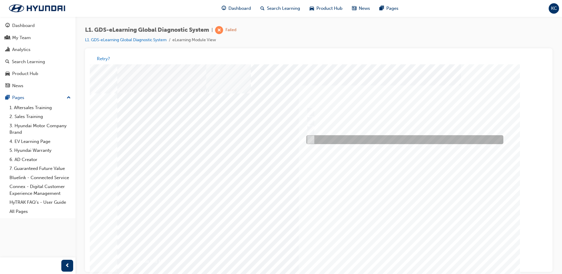
click at [311, 138] on input "From Home Screen Bottom Menu by selecting Service Information" at bounding box center [309, 140] width 7 height 7
checkbox input "true"
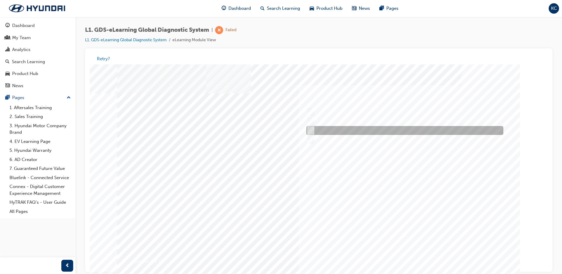
click at [310, 127] on input "From GDS Smart Toolbox by selecting Service Information" at bounding box center [309, 130] width 7 height 7
checkbox input "true"
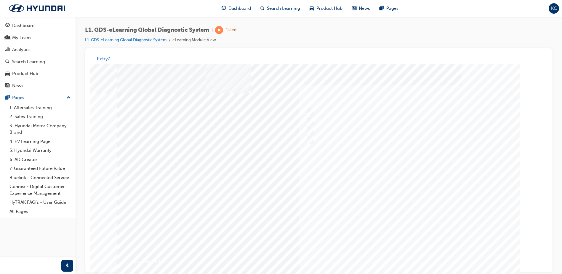
click at [409, 211] on div at bounding box center [318, 175] width 403 height 222
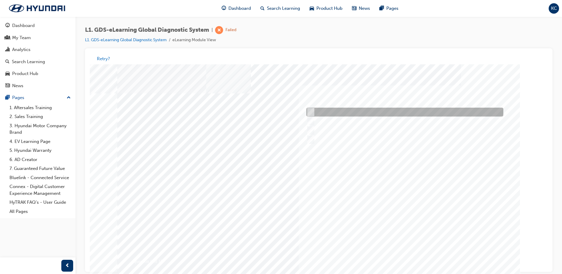
click at [311, 109] on div at bounding box center [403, 112] width 197 height 9
checkbox input "true"
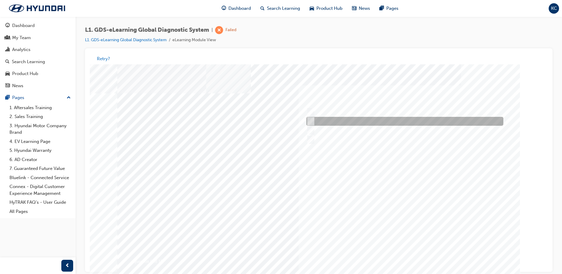
click at [312, 119] on input "Touch and feel to check if component’s operating" at bounding box center [309, 121] width 7 height 7
checkbox input "true"
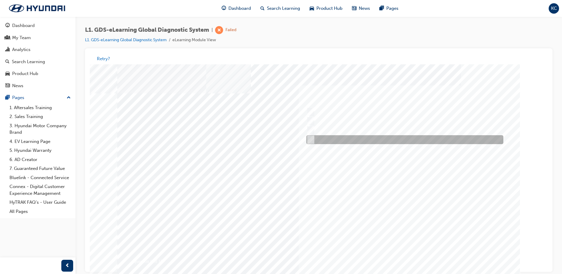
click at [311, 140] on input "Hear if the component to check for operation" at bounding box center [309, 140] width 7 height 7
checkbox input "true"
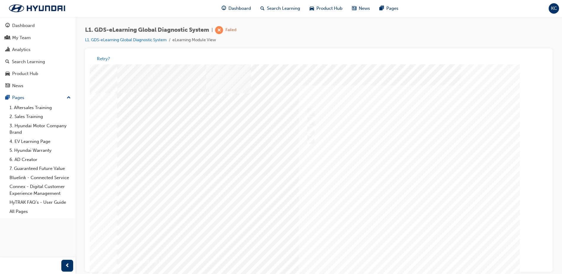
click at [396, 185] on div at bounding box center [318, 175] width 403 height 222
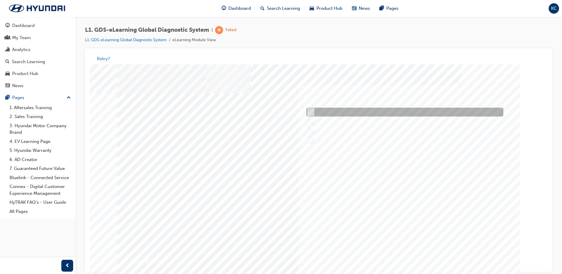
click at [311, 113] on input "When there is a failure during the Auto Mode upgrade" at bounding box center [310, 112] width 7 height 7
radio input "true"
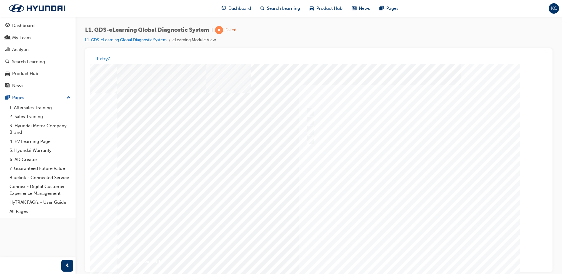
click at [382, 191] on div at bounding box center [318, 175] width 403 height 222
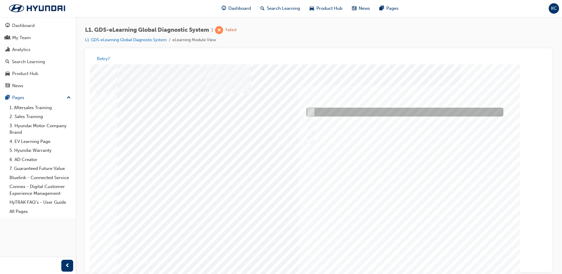
click at [312, 113] on input "Actuation Test" at bounding box center [310, 112] width 7 height 7
radio input "true"
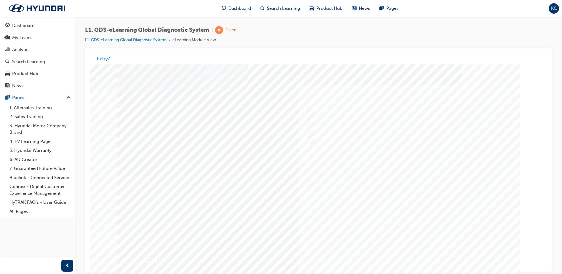
click at [410, 200] on div at bounding box center [318, 175] width 403 height 222
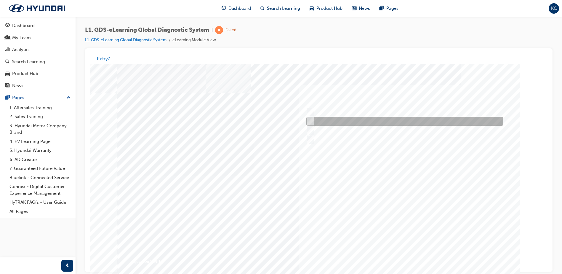
click at [311, 120] on input "Data Saving" at bounding box center [310, 121] width 7 height 7
radio input "true"
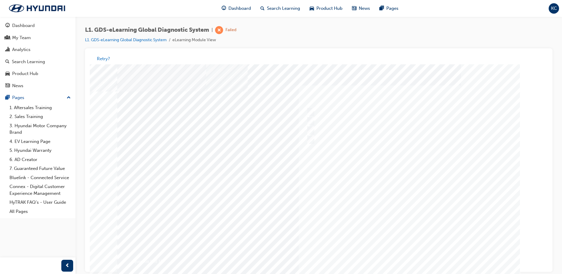
click at [386, 190] on div at bounding box center [318, 175] width 403 height 222
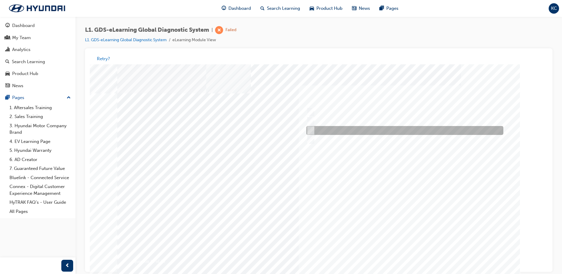
click at [310, 130] on input "S/W Management" at bounding box center [310, 130] width 7 height 7
radio input "true"
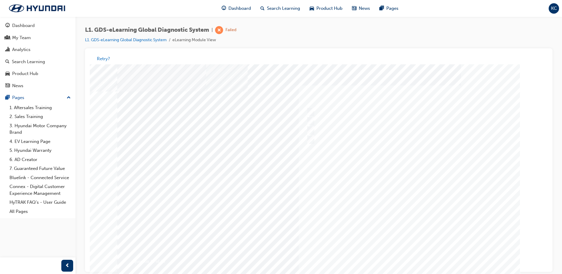
click at [377, 205] on div at bounding box center [318, 175] width 403 height 222
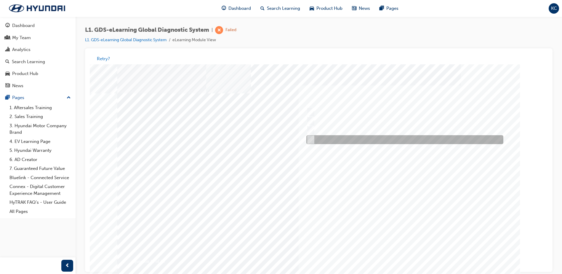
click at [312, 139] on input "To view ECU voltages when in live data" at bounding box center [310, 140] width 7 height 7
radio input "true"
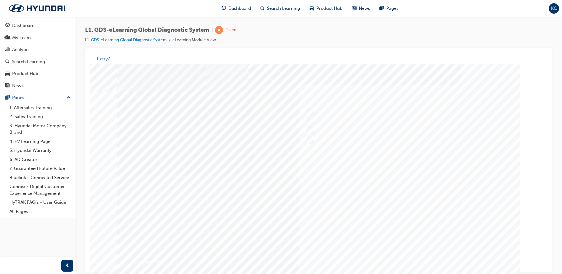
click at [390, 195] on div at bounding box center [318, 175] width 403 height 222
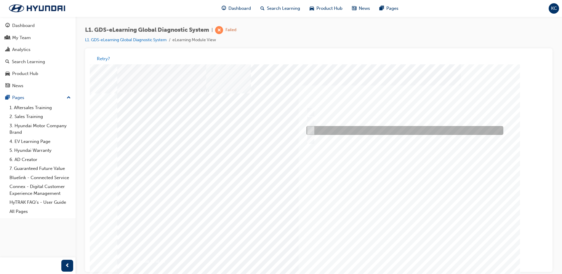
click at [311, 129] on input "Active, Tentative and History" at bounding box center [310, 130] width 7 height 7
radio input "true"
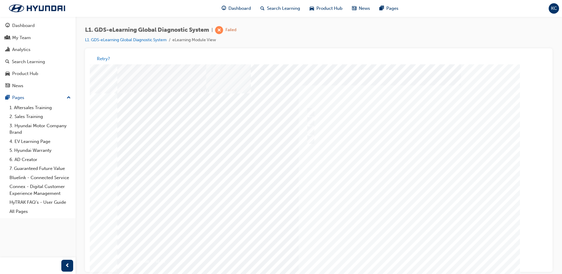
click at [407, 256] on div at bounding box center [318, 175] width 403 height 222
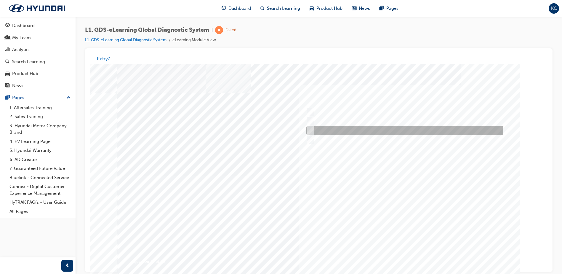
click at [310, 130] on input "Increase the refresh speed of the data" at bounding box center [310, 130] width 7 height 7
radio input "true"
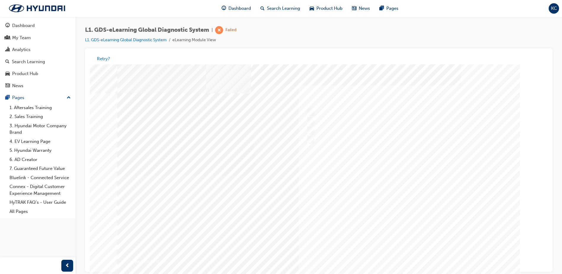
click at [408, 250] on div at bounding box center [318, 175] width 403 height 222
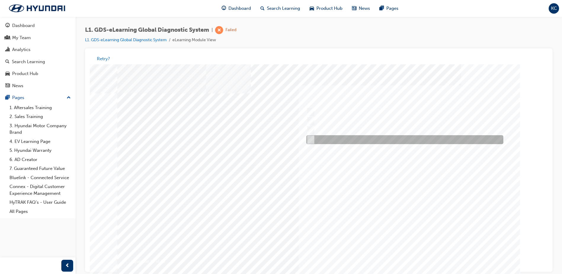
click at [312, 139] on input "Generates a report to Technical Assistance Group" at bounding box center [310, 140] width 7 height 7
radio input "true"
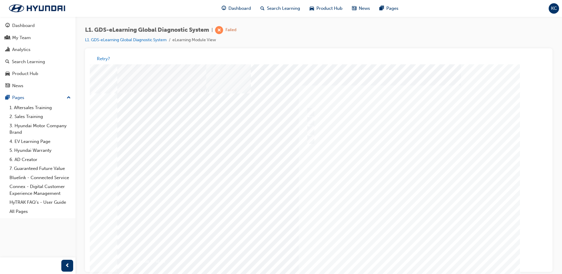
click at [397, 190] on div at bounding box center [318, 175] width 403 height 222
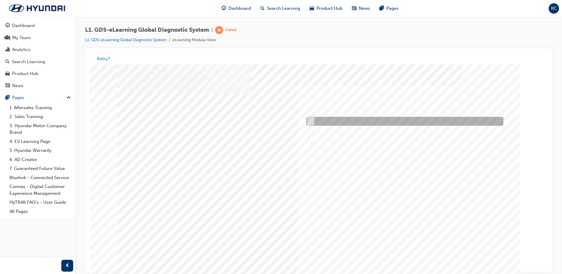
click at [311, 119] on input "0701" at bounding box center [310, 121] width 7 height 7
radio input "true"
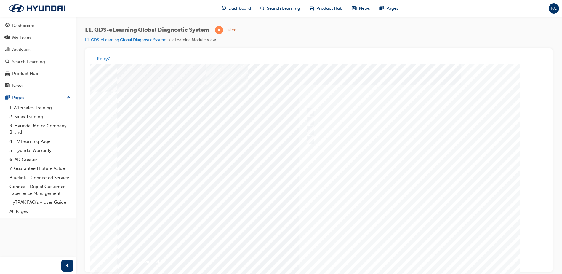
click at [403, 187] on div at bounding box center [318, 175] width 403 height 222
click at [46, 7] on img at bounding box center [37, 8] width 68 height 12
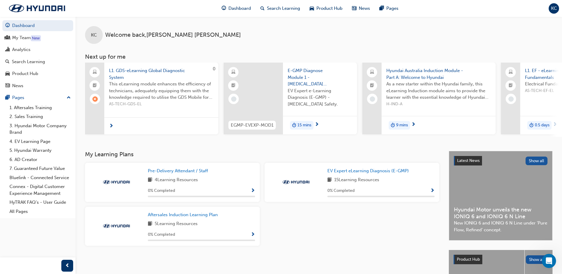
click at [150, 69] on span "L1. GDS-eLearning Global Diagnostic System" at bounding box center [161, 73] width 105 height 13
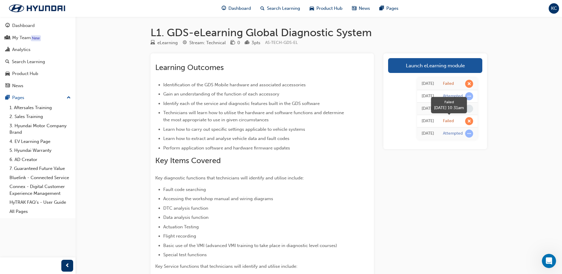
click at [471, 122] on span "learningRecordVerb_FAIL-icon" at bounding box center [469, 121] width 8 height 8
click at [44, 7] on img at bounding box center [37, 8] width 68 height 12
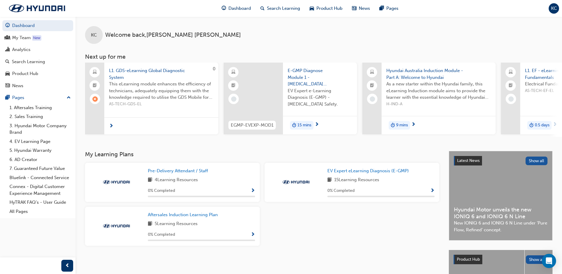
click at [254, 192] on span "Show Progress" at bounding box center [253, 190] width 4 height 5
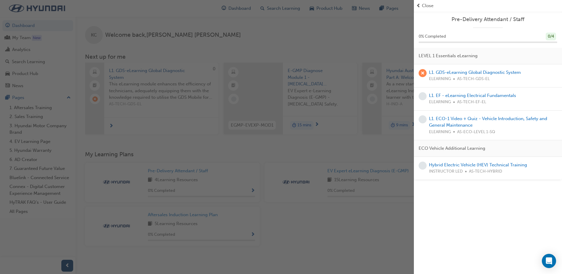
click at [424, 72] on span "learningRecordVerb_FAIL-icon" at bounding box center [423, 73] width 8 height 8
click at [421, 6] on span "prev-icon" at bounding box center [419, 5] width 4 height 7
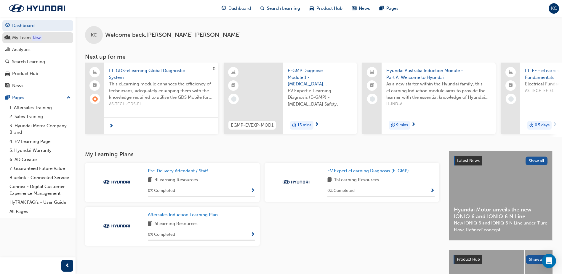
click at [19, 36] on div "My Team" at bounding box center [21, 37] width 19 height 7
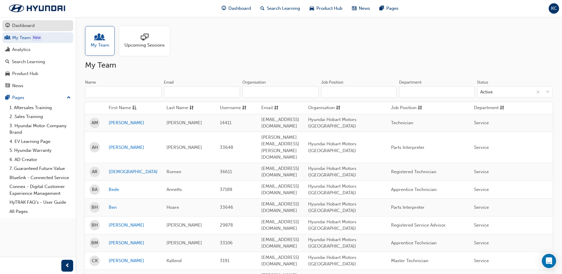
click at [26, 25] on div "Dashboard" at bounding box center [23, 25] width 23 height 7
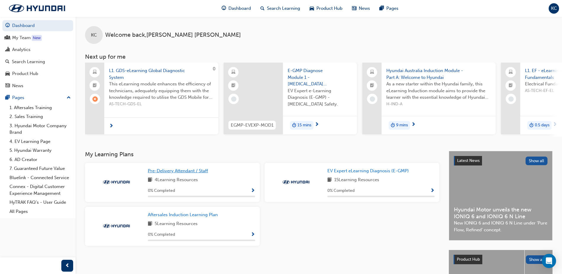
click at [174, 173] on span "Pre-Delivery Attendant / Staff" at bounding box center [178, 170] width 60 height 5
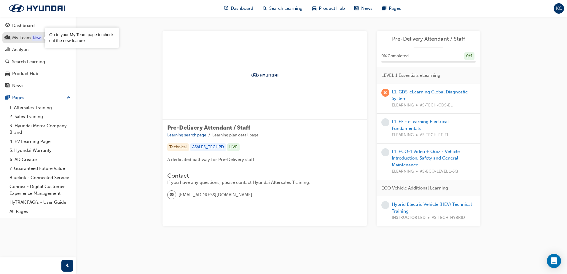
click at [11, 34] on div "My Team" at bounding box center [37, 37] width 65 height 7
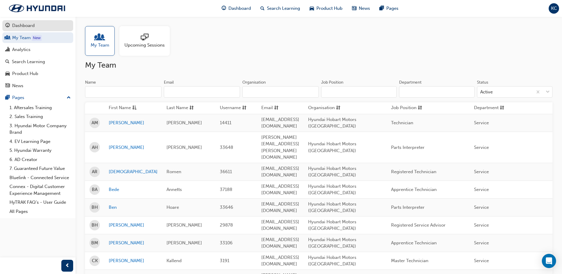
click at [25, 27] on div "Dashboard" at bounding box center [23, 25] width 23 height 7
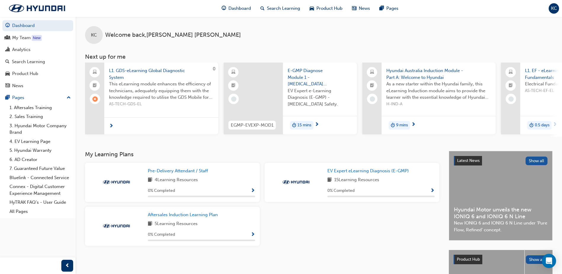
click at [95, 99] on span "learningRecordVerb_FAIL-icon" at bounding box center [95, 98] width 5 height 5
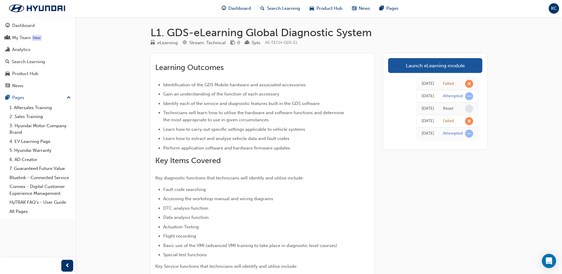
click at [552, 8] on span "KC" at bounding box center [554, 8] width 6 height 7
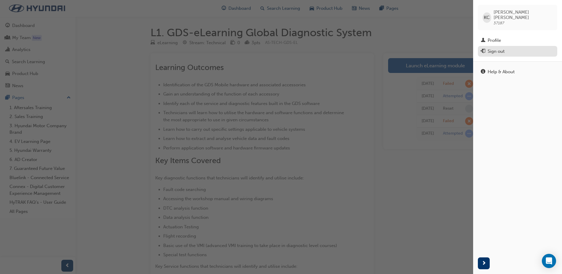
click at [495, 48] on div "Sign out" at bounding box center [518, 51] width 74 height 7
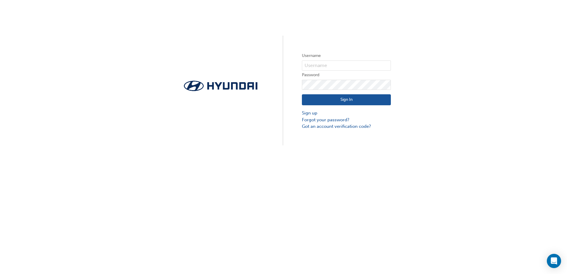
click at [388, 64] on span at bounding box center [387, 65] width 5 height 5
type input "37187"
click at [338, 98] on button "Sign In" at bounding box center [346, 99] width 89 height 11
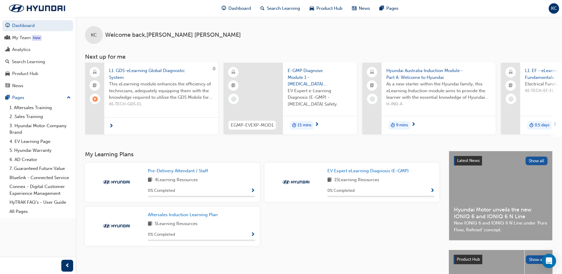
click at [143, 72] on span "L1. GDS-eLearning Global Diagnostic System" at bounding box center [161, 73] width 105 height 13
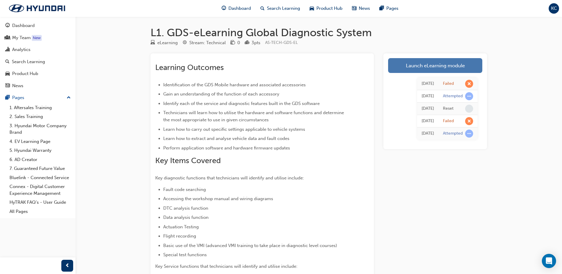
click at [420, 65] on link "Launch eLearning module" at bounding box center [435, 65] width 94 height 15
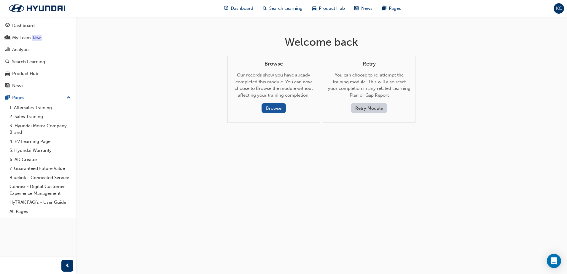
click at [368, 106] on button "Retry Module" at bounding box center [369, 108] width 36 height 10
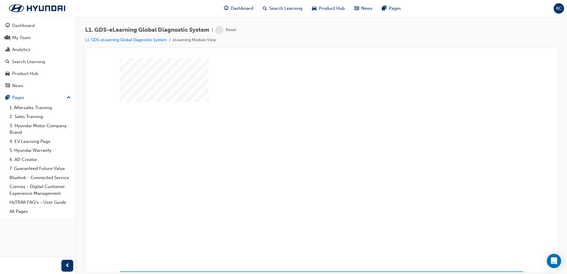
scroll to position [8, 0]
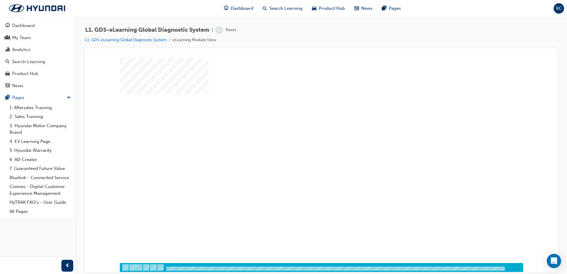
click at [304, 139] on div "play" at bounding box center [304, 139] width 0 height 0
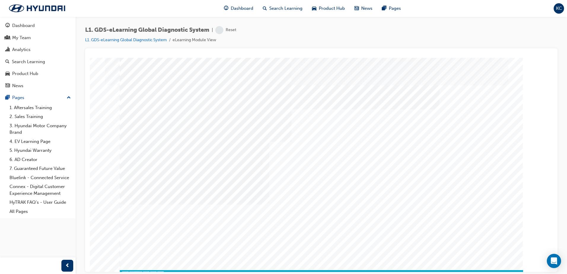
scroll to position [0, 0]
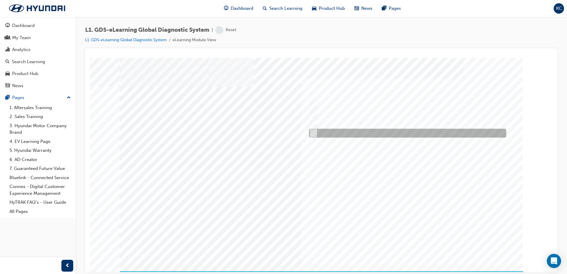
click at [316, 133] on div at bounding box center [405, 133] width 197 height 9
radio input "true"
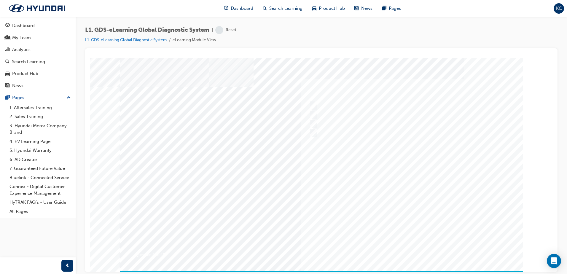
click at [314, 123] on div at bounding box center [321, 169] width 403 height 222
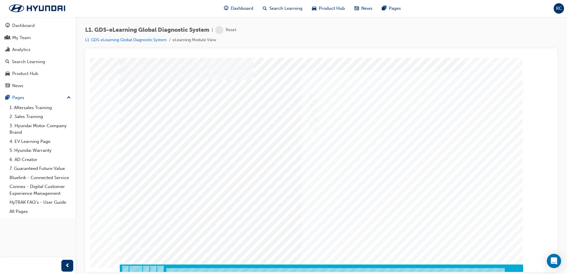
scroll to position [8, 0]
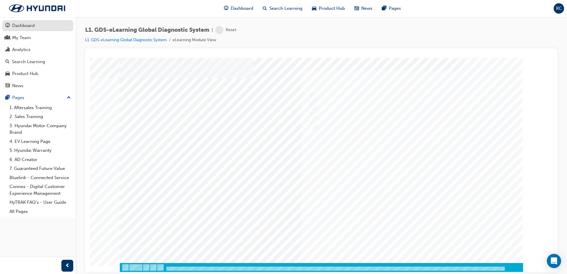
click at [23, 24] on div "Dashboard" at bounding box center [23, 25] width 23 height 7
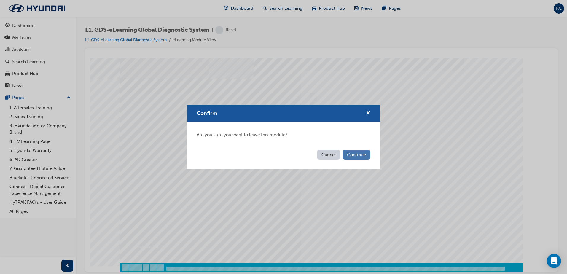
click at [358, 154] on button "Continue" at bounding box center [356, 155] width 28 height 10
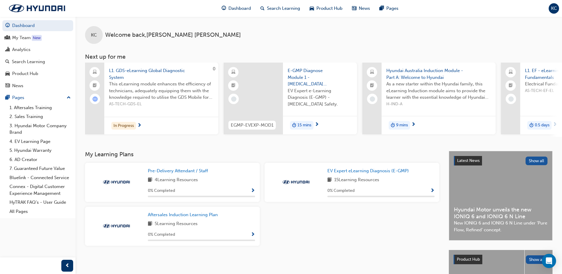
click at [144, 88] on span "This eLearning module enhances the efficiency of technicians, adequately equipp…" at bounding box center [161, 91] width 105 height 20
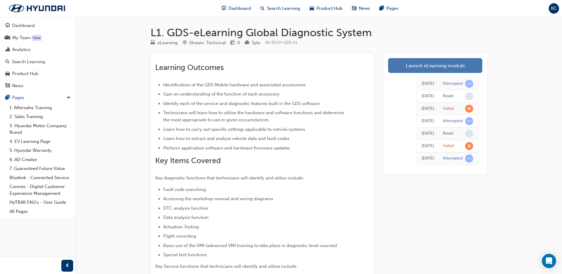
click at [440, 66] on link "Launch eLearning module" at bounding box center [435, 65] width 94 height 15
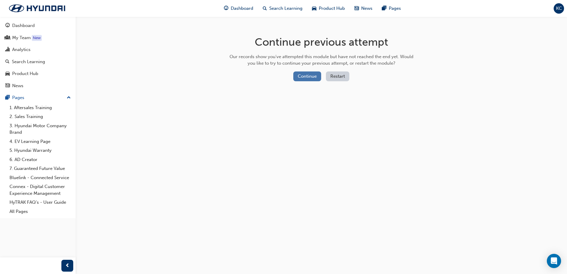
click at [313, 75] on button "Continue" at bounding box center [307, 76] width 28 height 10
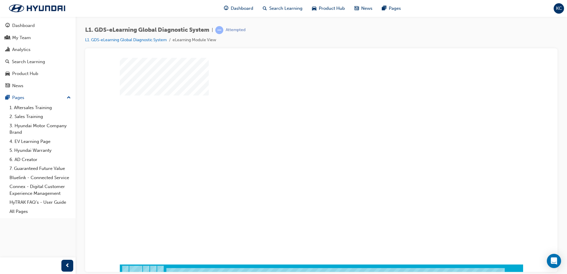
scroll to position [8, 0]
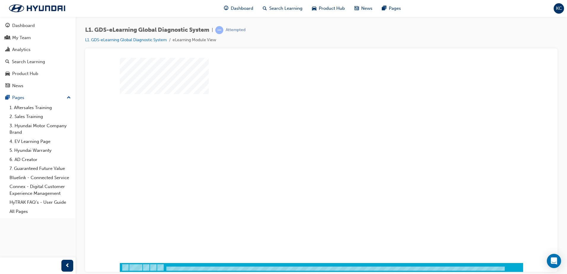
click at [304, 139] on div "play" at bounding box center [304, 139] width 0 height 0
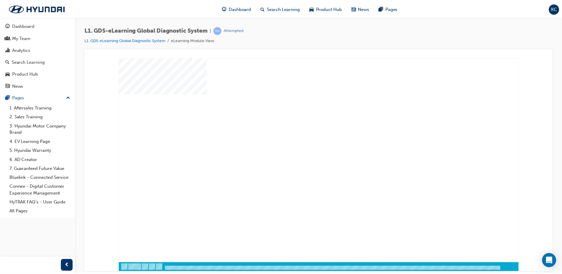
scroll to position [0, 0]
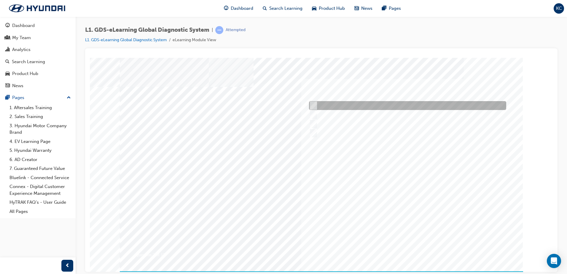
click at [315, 106] on input "Notification on a new update" at bounding box center [312, 105] width 7 height 7
radio input "true"
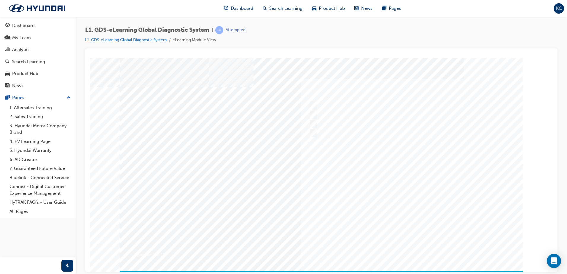
click at [404, 190] on div at bounding box center [321, 169] width 403 height 222
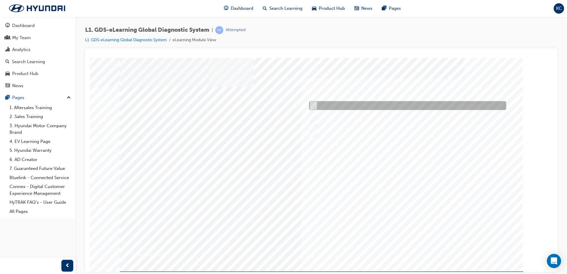
click at [312, 105] on input "Smart EV Solution" at bounding box center [312, 105] width 7 height 7
checkbox input "true"
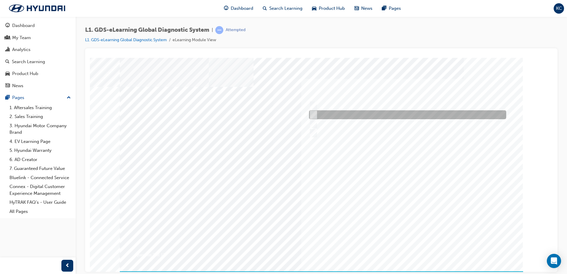
click at [315, 112] on input "Data Analysis" at bounding box center [312, 114] width 7 height 7
checkbox input "true"
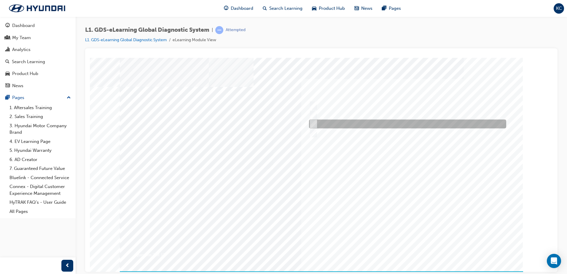
click at [315, 121] on input "Fault Code Searching" at bounding box center [312, 124] width 7 height 7
checkbox input "true"
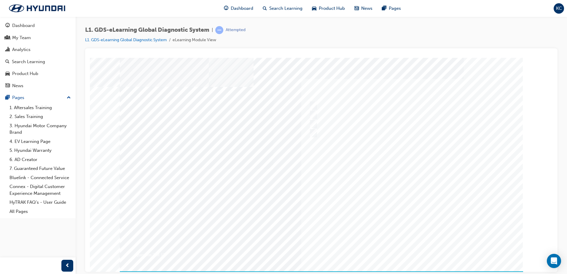
click at [413, 248] on div at bounding box center [321, 169] width 403 height 222
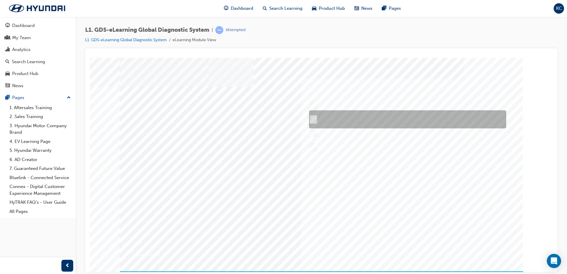
click at [312, 118] on input "START the engine and do not turn the ignition key to the OFF position during th…" at bounding box center [312, 119] width 7 height 7
radio input "true"
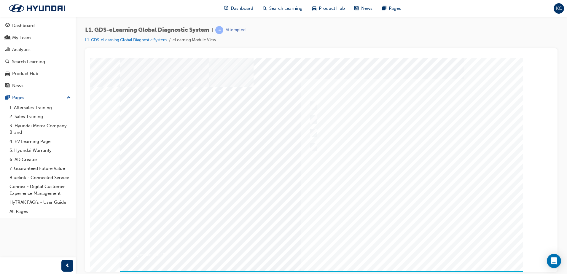
click at [407, 199] on div at bounding box center [321, 169] width 403 height 222
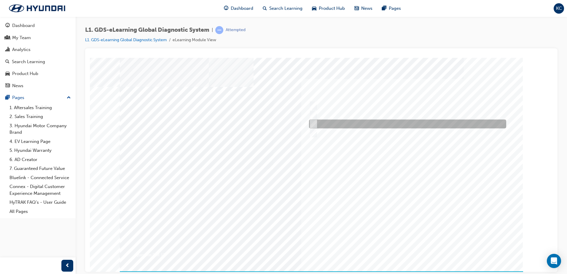
click at [313, 122] on input "From Home Screen Bottom Menu by selecting Service Information" at bounding box center [312, 124] width 7 height 7
checkbox input "true"
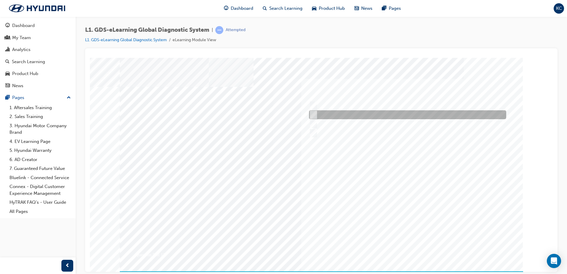
click at [316, 114] on div at bounding box center [405, 114] width 197 height 9
checkbox input "true"
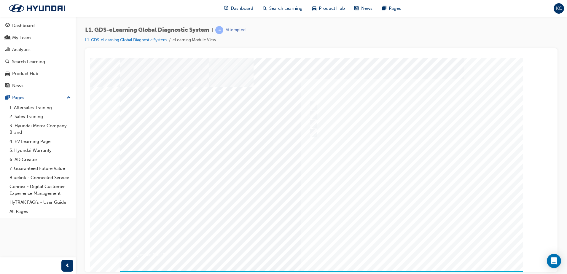
click at [370, 188] on div at bounding box center [321, 169] width 403 height 222
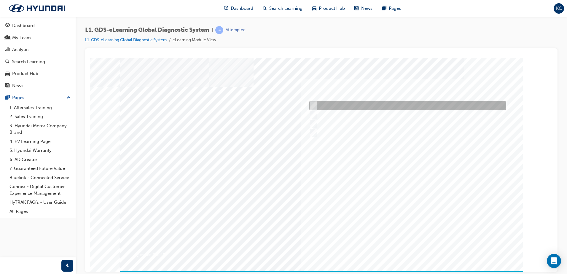
click at [315, 101] on div at bounding box center [405, 105] width 197 height 9
checkbox input "true"
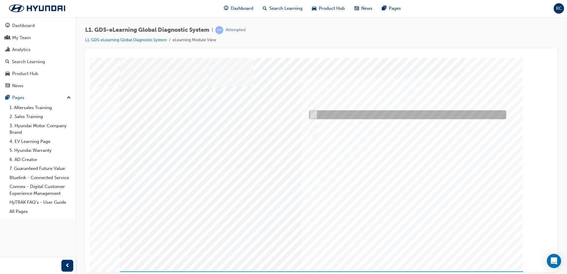
click at [315, 110] on div at bounding box center [405, 114] width 197 height 9
checkbox input "true"
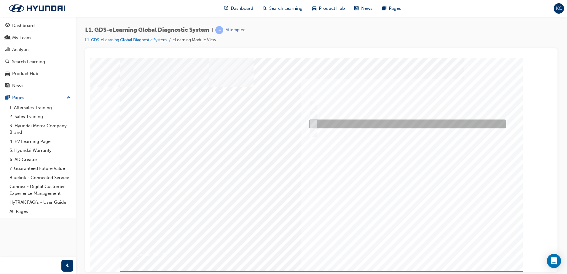
click at [313, 123] on input "Hear if the component to check for operation" at bounding box center [312, 124] width 7 height 7
checkbox input "true"
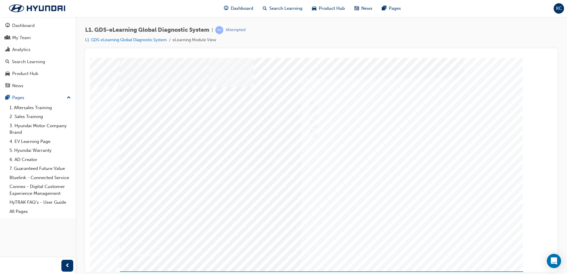
click at [385, 195] on div at bounding box center [321, 169] width 403 height 222
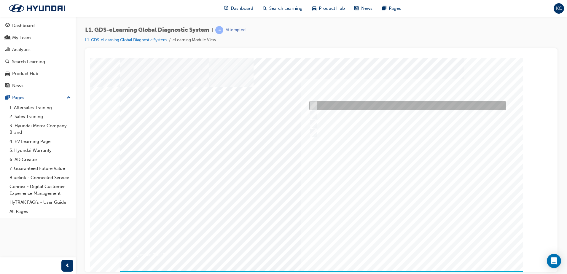
click at [315, 103] on div at bounding box center [405, 105] width 197 height 9
radio input "true"
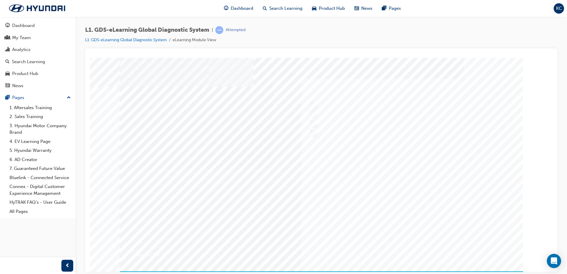
click at [383, 193] on div at bounding box center [321, 169] width 403 height 222
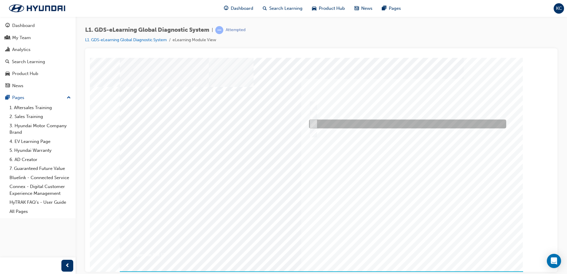
click at [316, 123] on div at bounding box center [405, 123] width 197 height 9
radio input "true"
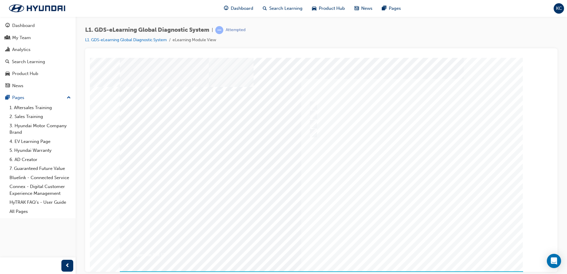
click at [396, 192] on div at bounding box center [321, 169] width 403 height 222
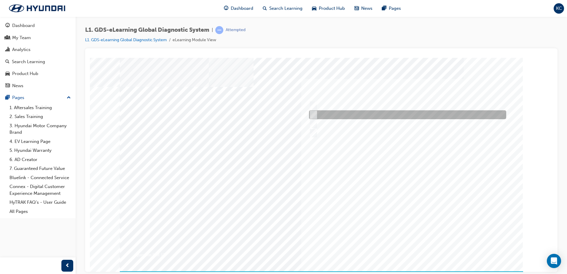
click at [311, 113] on input "Data Saving" at bounding box center [312, 114] width 7 height 7
radio input "true"
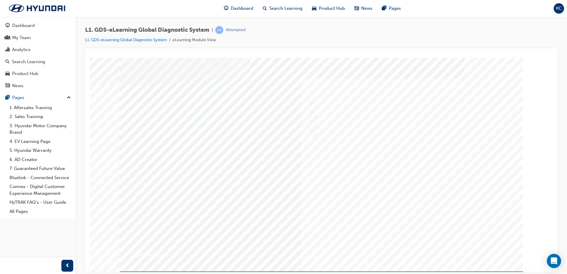
click at [377, 185] on div at bounding box center [321, 169] width 403 height 222
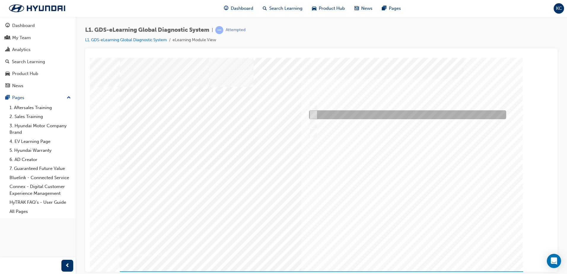
click at [315, 112] on input "S/W Management" at bounding box center [312, 114] width 7 height 7
radio input "true"
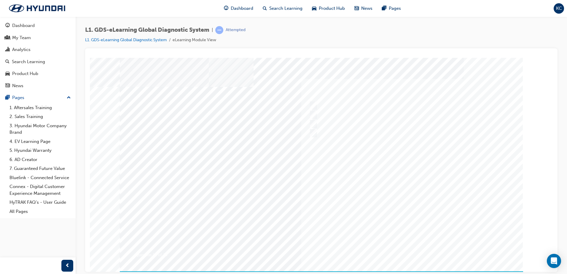
click at [415, 194] on div at bounding box center [321, 169] width 403 height 222
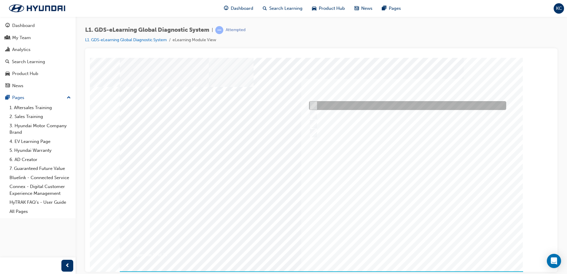
click at [314, 104] on input "To view the oscilloscope using the VMI" at bounding box center [312, 105] width 7 height 7
radio input "true"
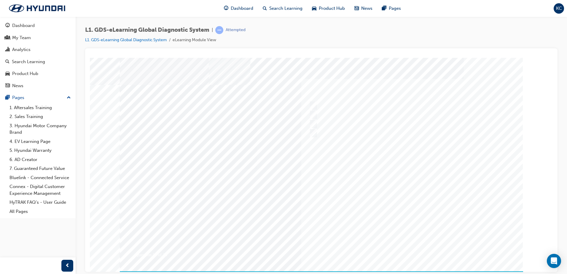
click at [404, 185] on div at bounding box center [321, 169] width 403 height 222
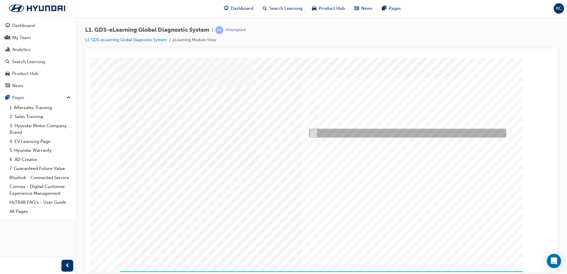
click at [313, 133] on input "Current, Pending and Past" at bounding box center [312, 133] width 7 height 7
radio input "true"
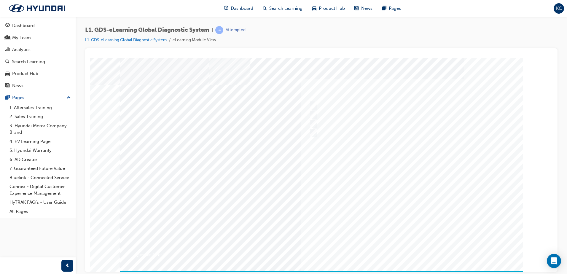
click at [390, 190] on div at bounding box center [321, 169] width 403 height 222
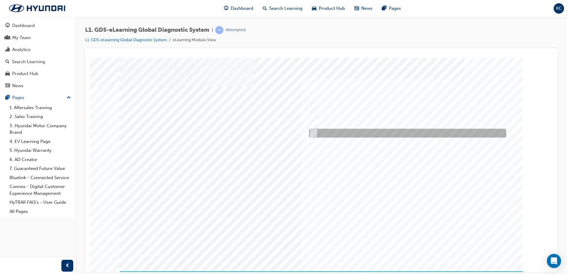
click at [313, 134] on input "Increase the refresh speed of the data" at bounding box center [312, 133] width 7 height 7
radio input "true"
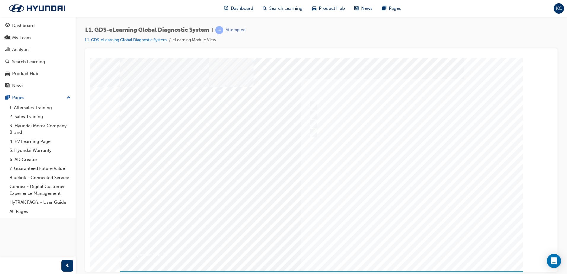
click at [385, 183] on div at bounding box center [321, 169] width 403 height 222
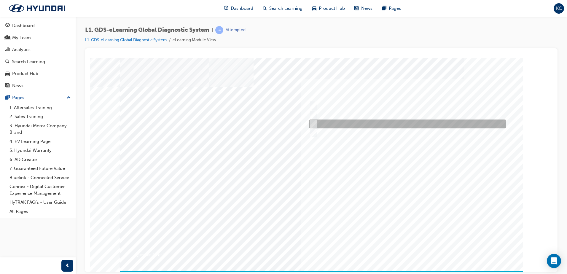
click at [315, 122] on div at bounding box center [405, 123] width 197 height 9
radio input "true"
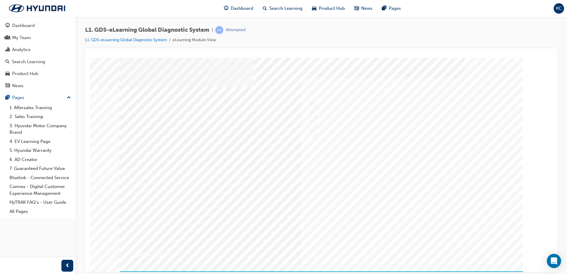
click at [383, 193] on div at bounding box center [321, 169] width 403 height 222
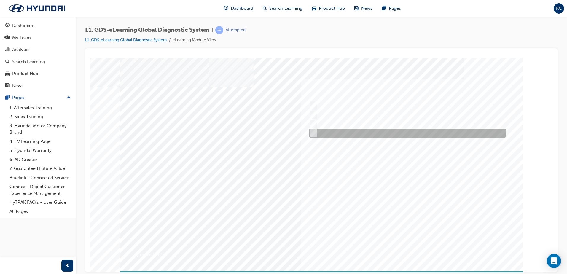
click at [313, 133] on input "0701" at bounding box center [312, 133] width 7 height 7
radio input "true"
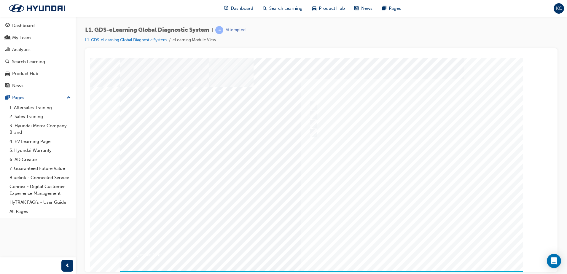
click at [406, 191] on div at bounding box center [321, 169] width 403 height 222
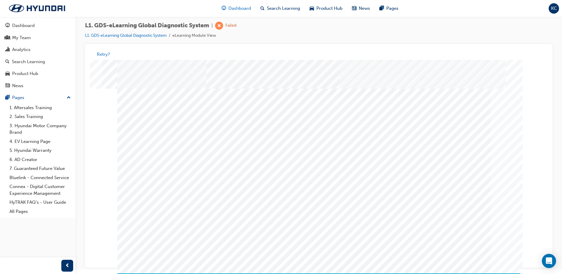
click at [233, 9] on span "Dashboard" at bounding box center [240, 8] width 23 height 7
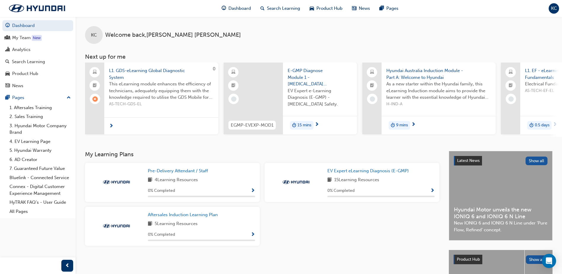
click at [112, 126] on span "next-icon" at bounding box center [111, 126] width 4 height 5
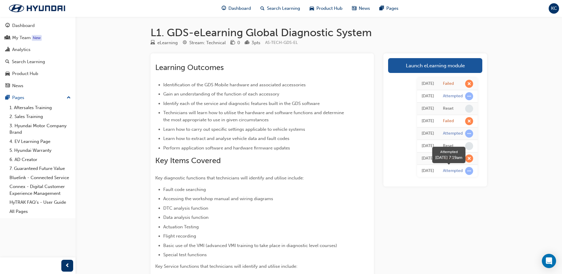
click at [470, 172] on span "learningRecordVerb_ATTEMPT-icon" at bounding box center [469, 171] width 8 height 8
click at [469, 159] on span "learningRecordVerb_FAIL-icon" at bounding box center [469, 158] width 8 height 8
click at [469, 142] on span "learningRecordVerb_NONE-icon" at bounding box center [469, 146] width 8 height 8
click at [470, 121] on span "learningRecordVerb_FAIL-icon" at bounding box center [469, 121] width 8 height 8
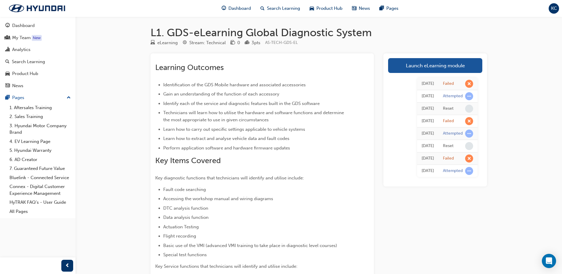
click at [476, 88] on td "Failed" at bounding box center [458, 84] width 39 height 12
click at [21, 34] on div "My Team" at bounding box center [21, 37] width 19 height 7
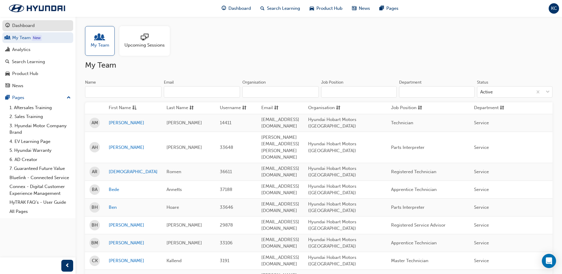
click at [22, 23] on div "Dashboard" at bounding box center [23, 25] width 23 height 7
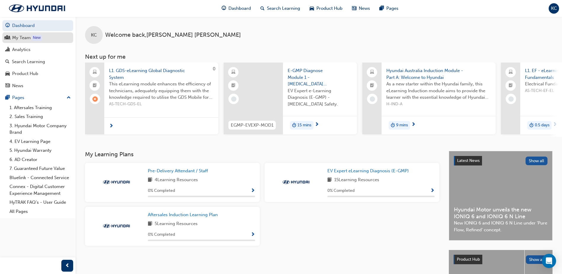
click at [20, 36] on div "My Team" at bounding box center [21, 37] width 19 height 7
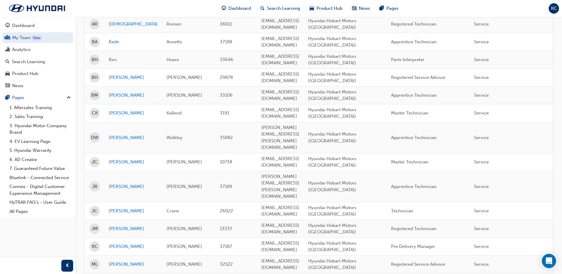
scroll to position [148, 0]
click at [114, 243] on link "[PERSON_NAME]" at bounding box center [133, 246] width 49 height 7
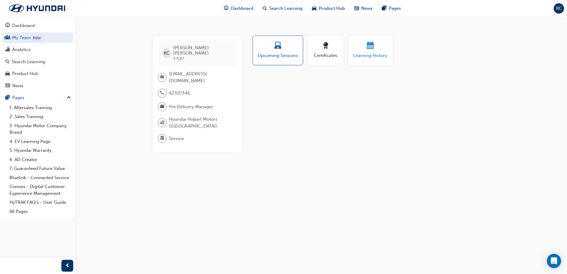
click at [363, 48] on div "button" at bounding box center [371, 46] width 36 height 9
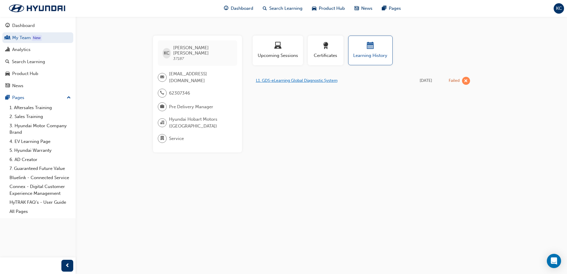
click at [307, 80] on link "L1. GDS-eLearning Global Diagnostic System" at bounding box center [297, 80] width 82 height 5
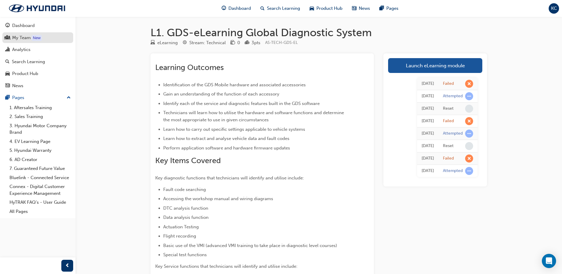
click at [23, 36] on div "My Team" at bounding box center [21, 37] width 19 height 7
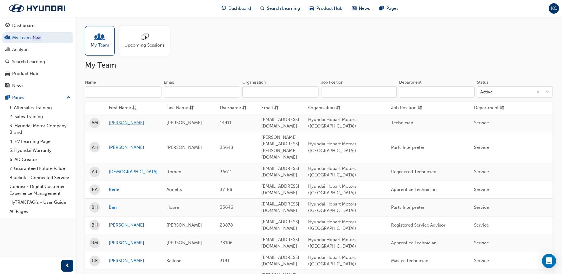
click at [118, 120] on link "[PERSON_NAME]" at bounding box center [133, 122] width 49 height 7
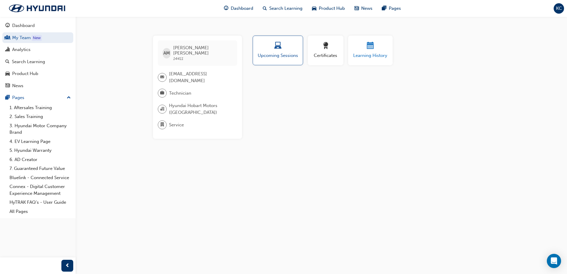
click at [382, 52] on span "Learning History" at bounding box center [371, 55] width 36 height 7
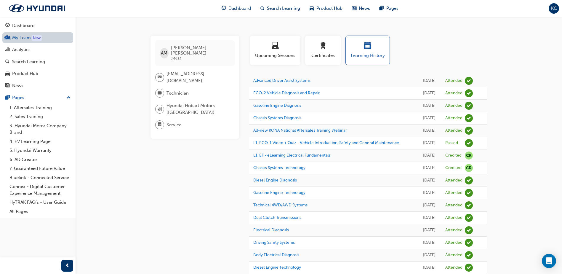
click at [22, 37] on link "My Team New" at bounding box center [37, 37] width 71 height 11
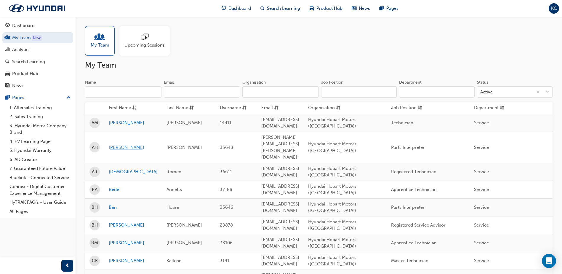
click at [113, 144] on link "[PERSON_NAME]" at bounding box center [133, 147] width 49 height 7
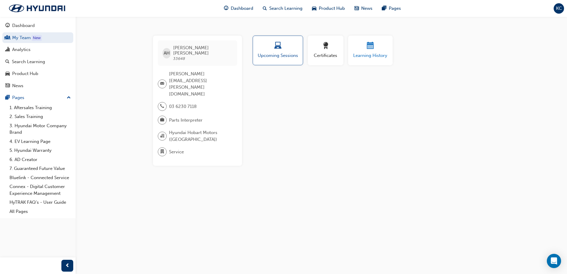
click at [362, 52] on div "Learning History" at bounding box center [371, 50] width 36 height 17
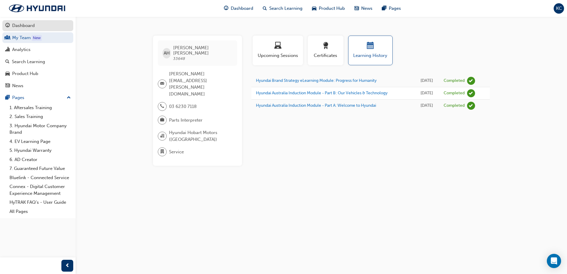
click at [25, 27] on div "Dashboard" at bounding box center [23, 25] width 23 height 7
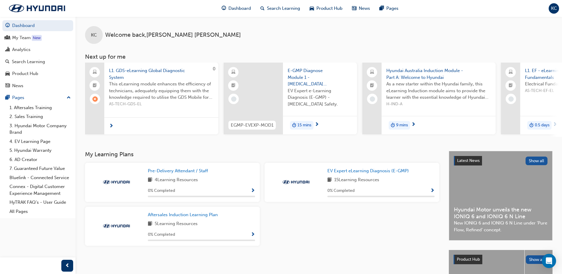
click at [112, 124] on span "next-icon" at bounding box center [111, 126] width 4 height 5
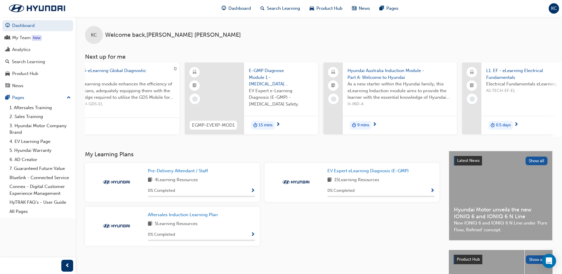
scroll to position [0, 36]
drag, startPoint x: 99, startPoint y: 136, endPoint x: 93, endPoint y: 137, distance: 6.2
click at [93, 137] on div "0 L1. GDS-eLearning Global Diagnostic System This eLearning module enhances the…" at bounding box center [323, 100] width 477 height 74
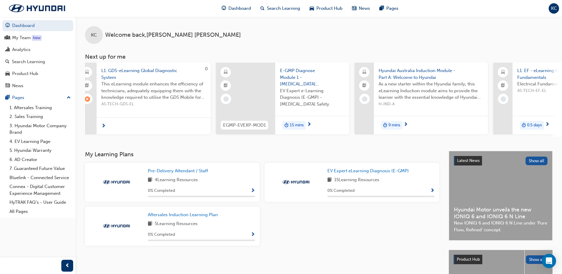
scroll to position [0, 0]
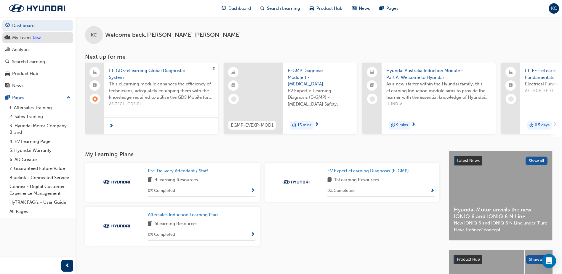
click at [19, 36] on div "My Team" at bounding box center [21, 37] width 19 height 7
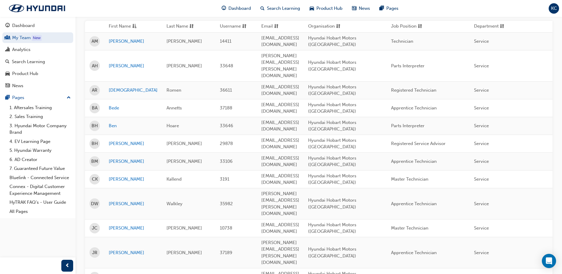
scroll to position [89, 0]
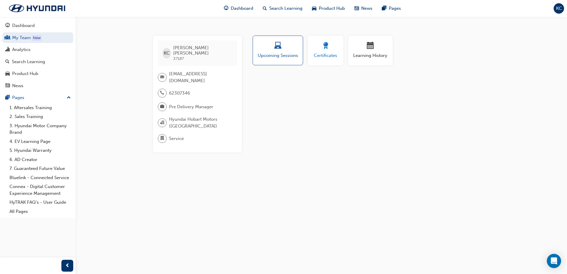
click at [310, 48] on button "Certificates" at bounding box center [326, 51] width 36 height 30
click at [365, 48] on div "button" at bounding box center [371, 46] width 36 height 9
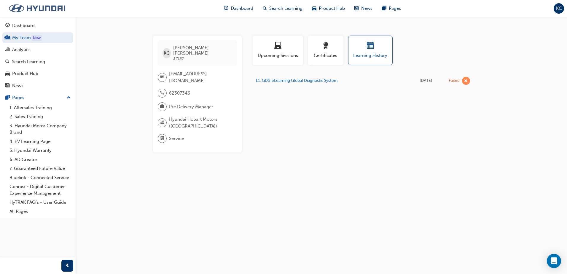
click at [41, 12] on img at bounding box center [37, 8] width 68 height 12
